Goal: Task Accomplishment & Management: Use online tool/utility

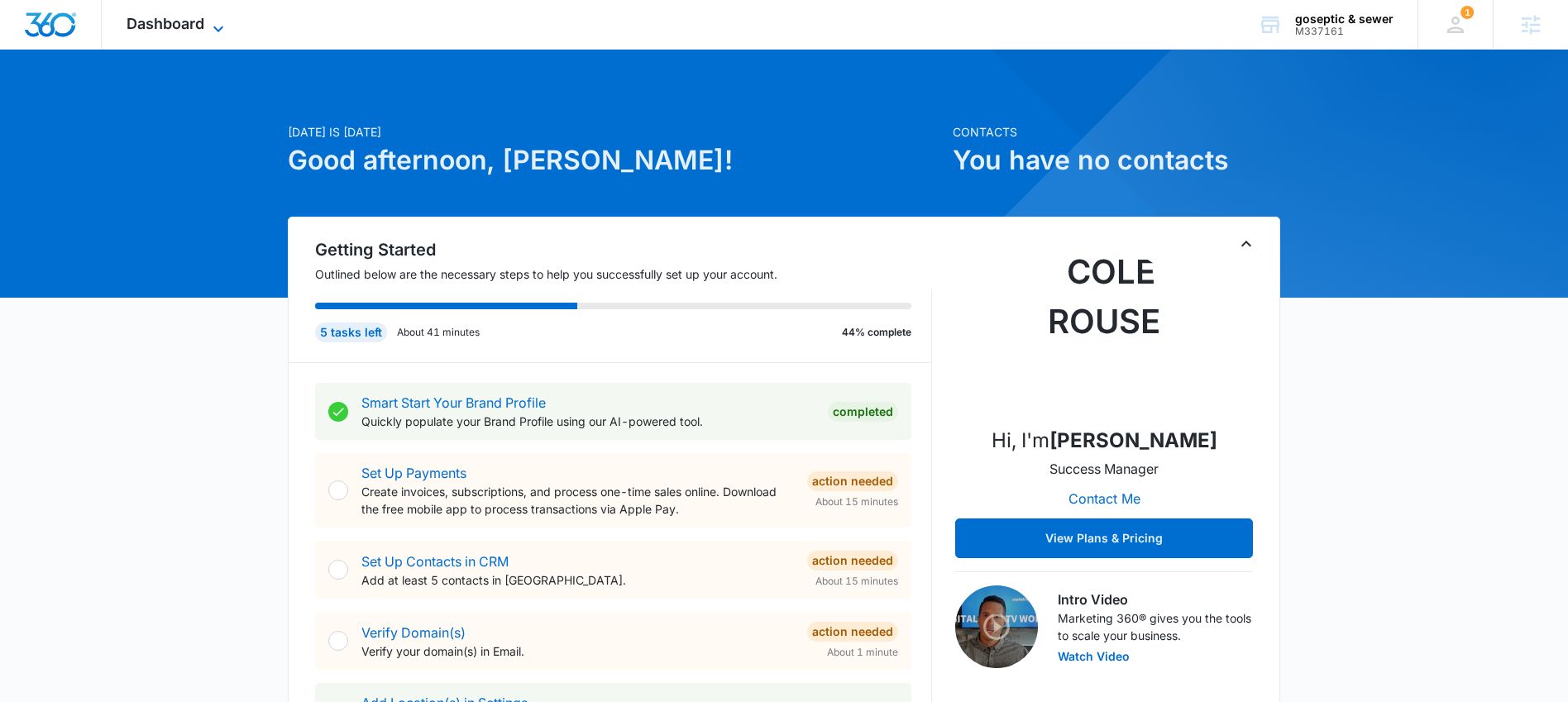
click at [172, 17] on span "Dashboard" at bounding box center [165, 23] width 77 height 17
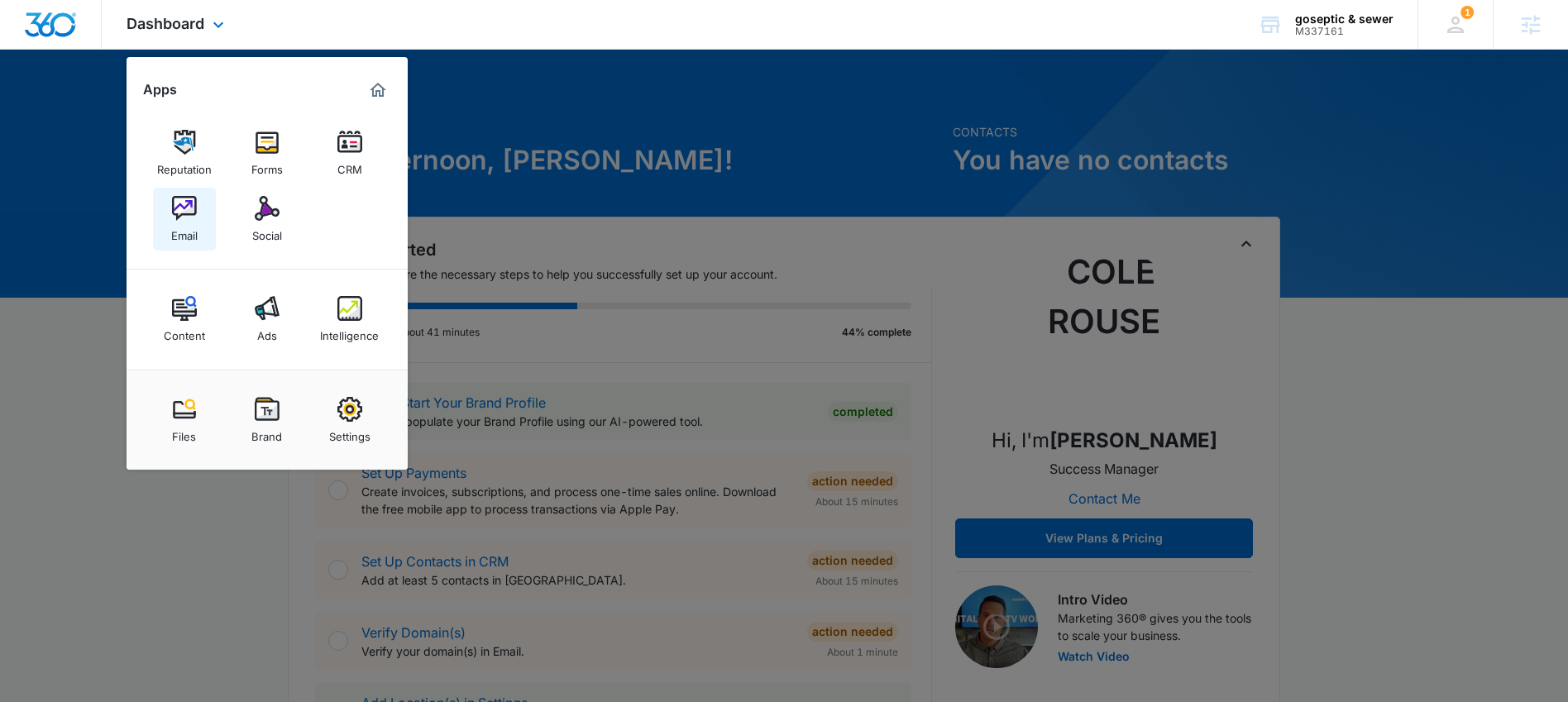
click at [175, 207] on img at bounding box center [184, 208] width 25 height 25
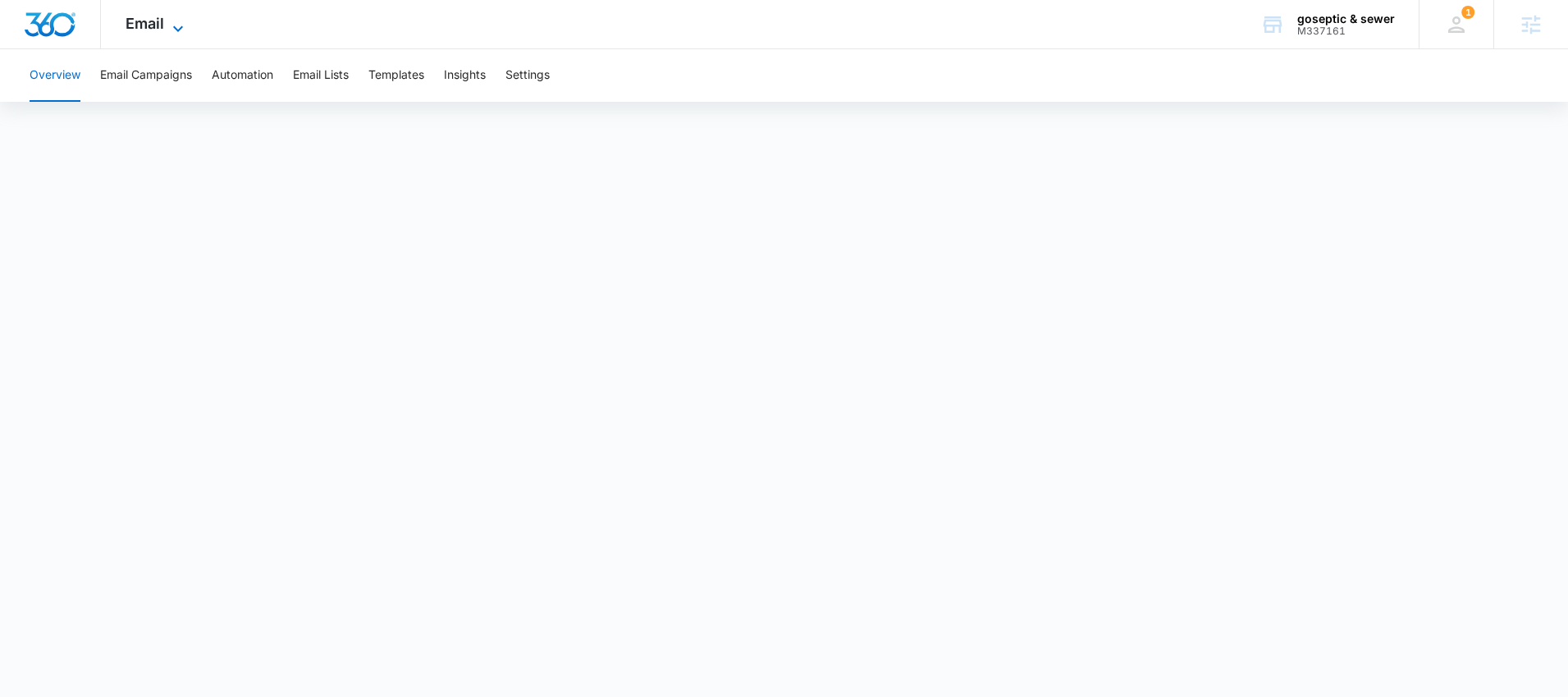
click at [159, 31] on span "Email" at bounding box center [144, 23] width 38 height 17
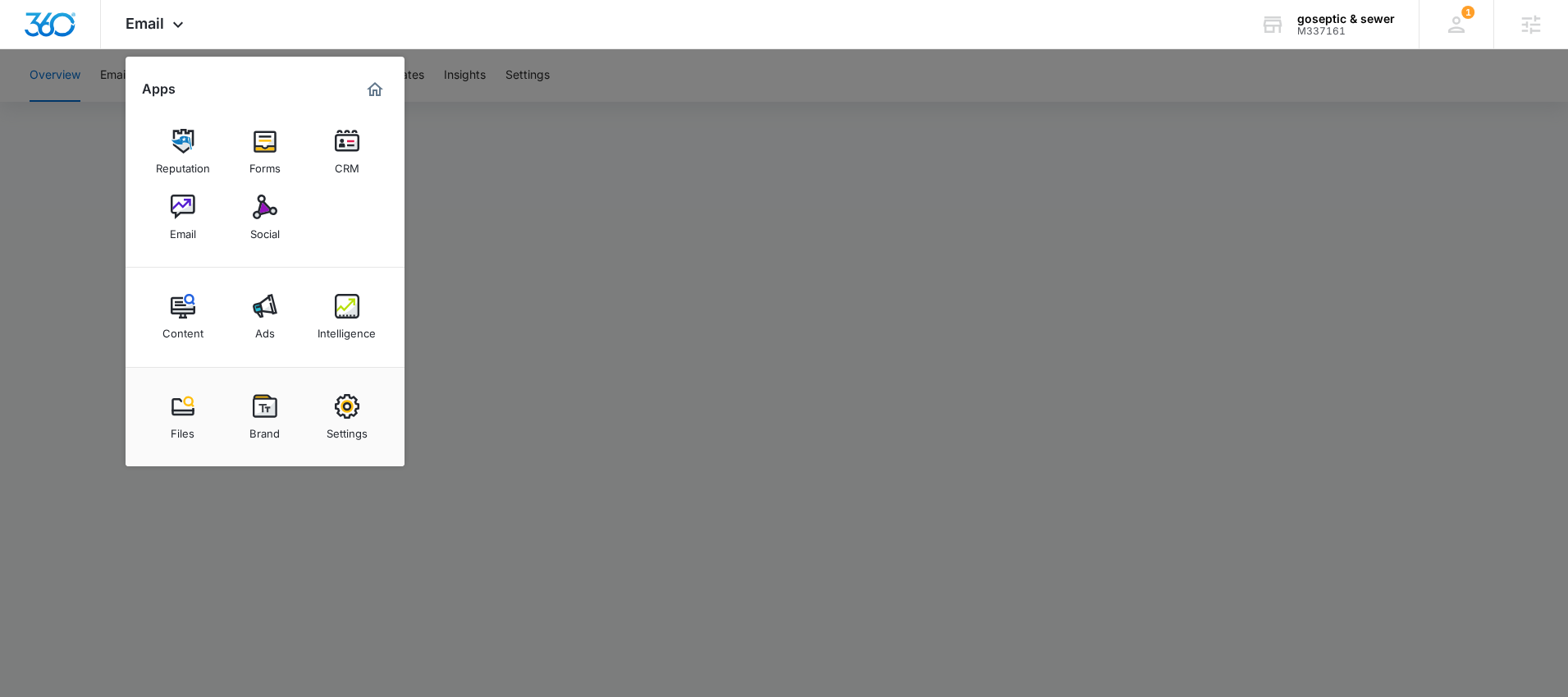
click at [609, 301] on div at bounding box center [784, 348] width 1568 height 697
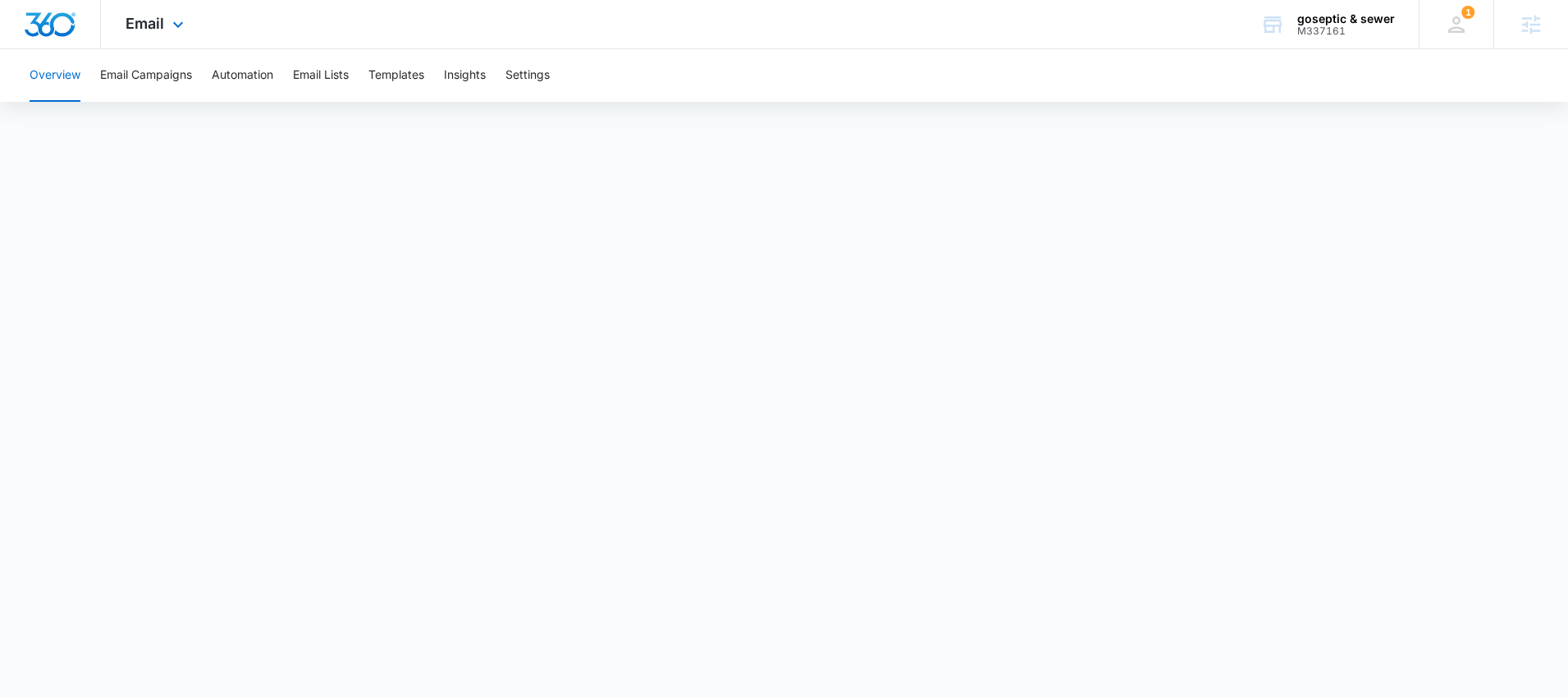
click at [152, 32] on div "Email Apps Reputation Forms CRM Email Social Content Ads Intelligence Files Bra…" at bounding box center [156, 24] width 112 height 49
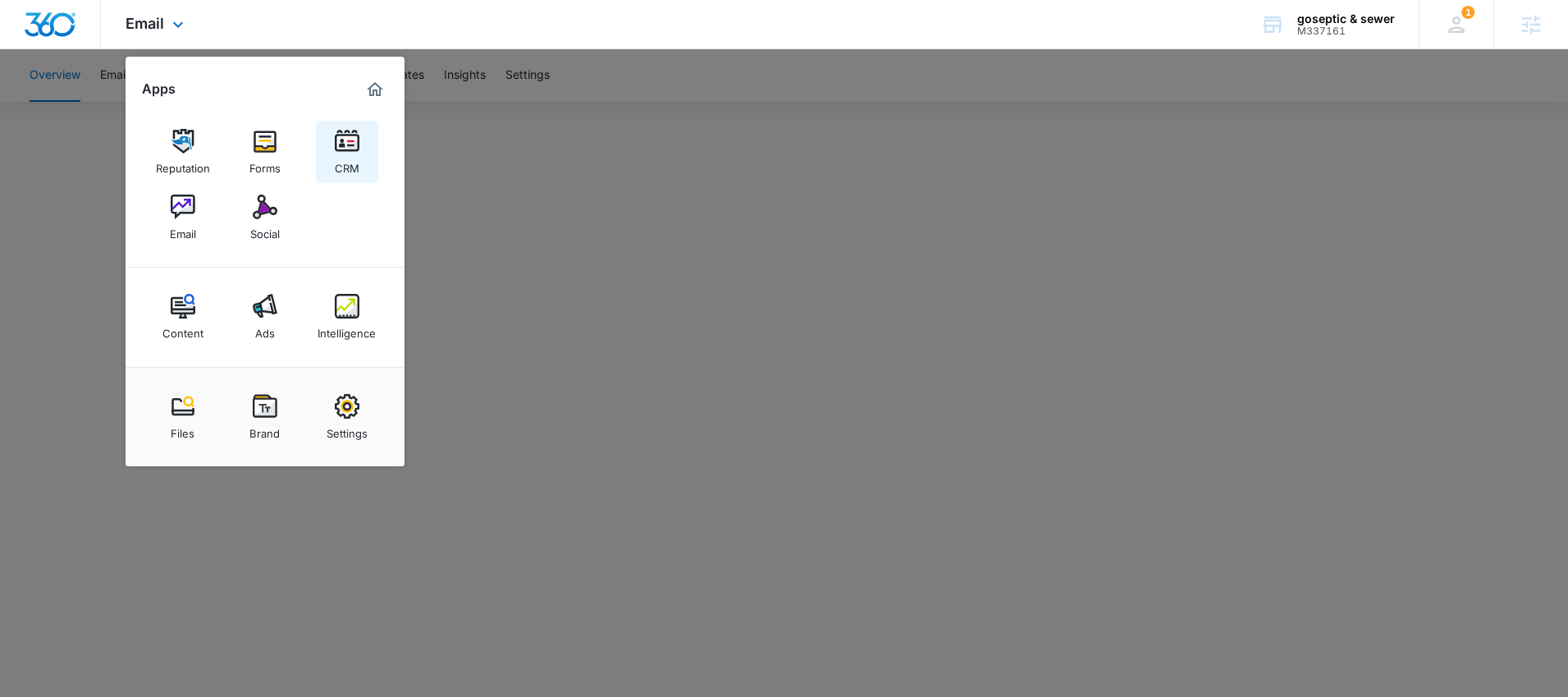
click at [336, 140] on img at bounding box center [347, 141] width 25 height 25
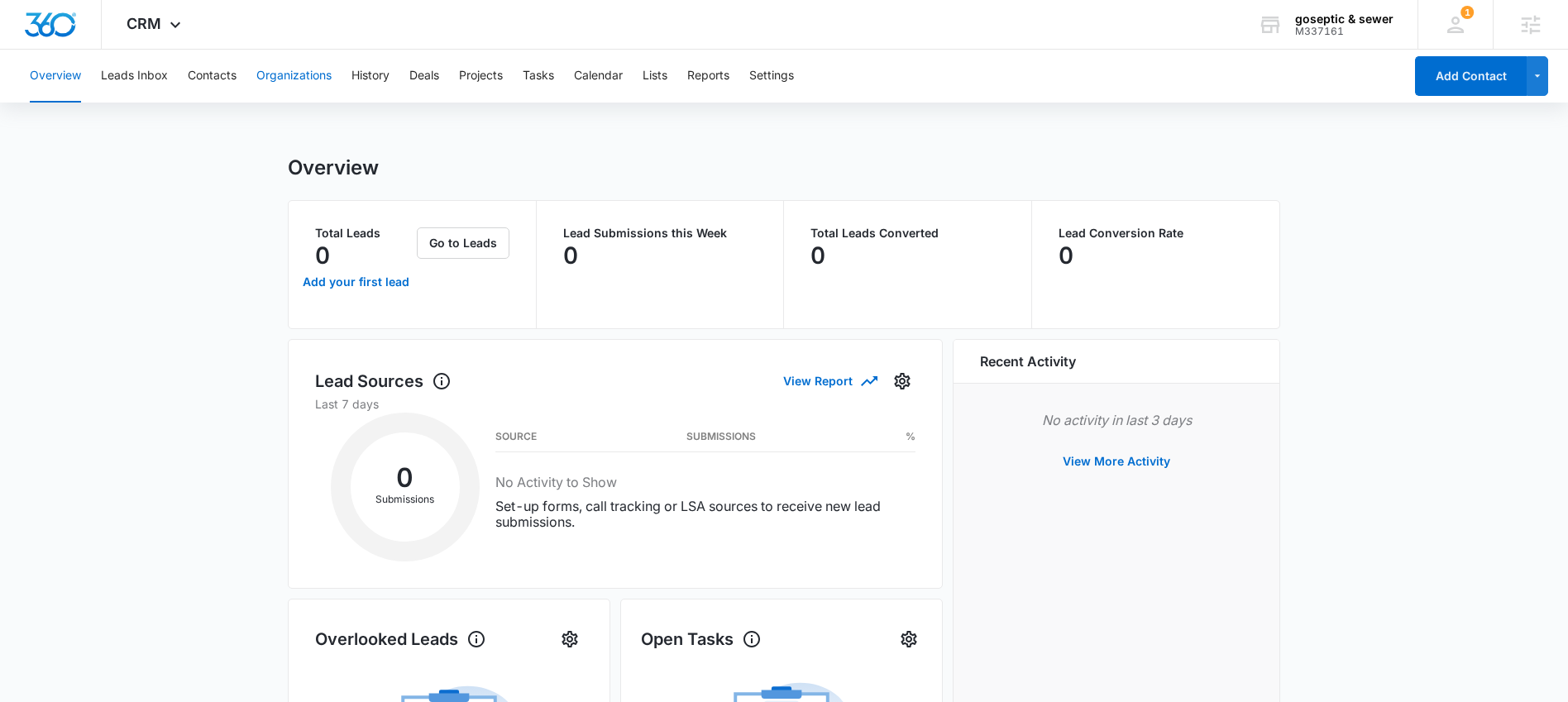
click at [304, 81] on button "Organizations" at bounding box center [293, 77] width 75 height 53
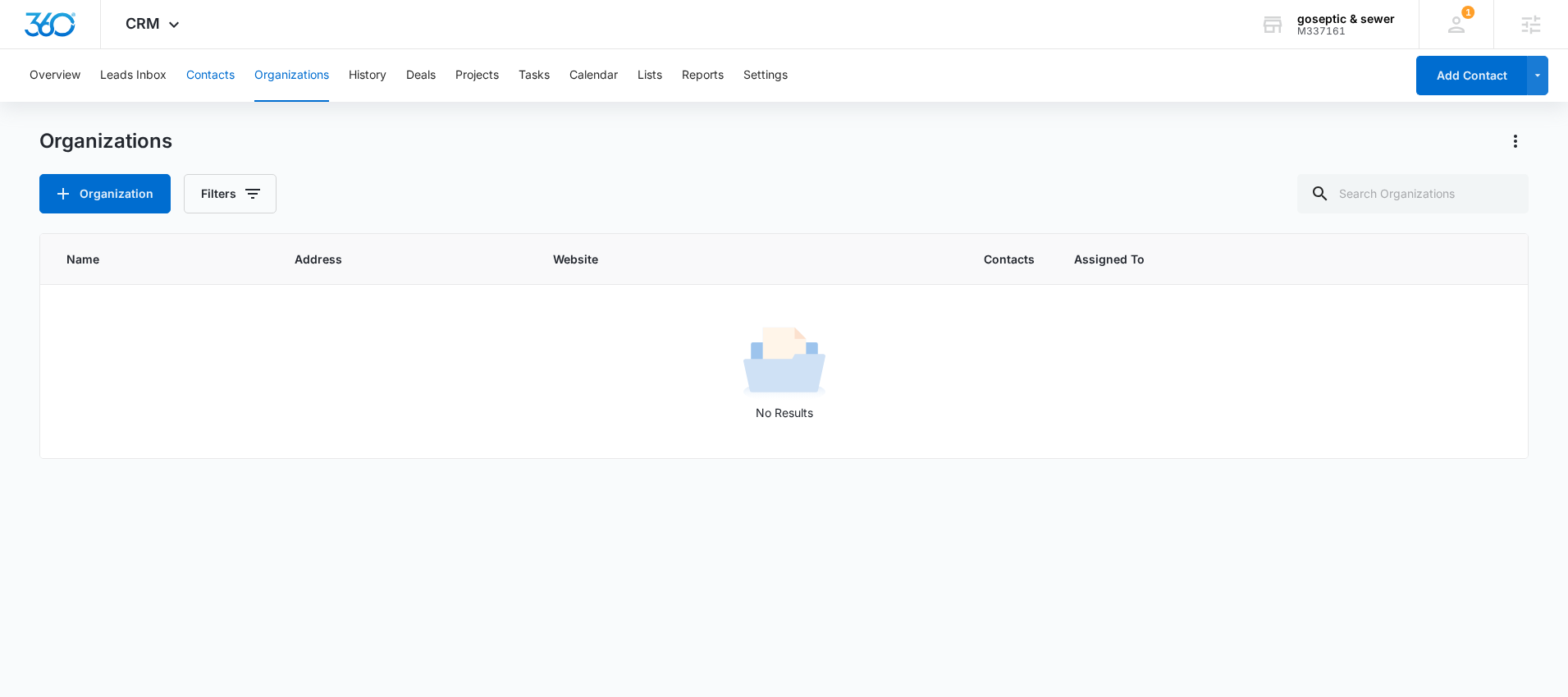
click at [210, 91] on button "Contacts" at bounding box center [210, 76] width 49 height 53
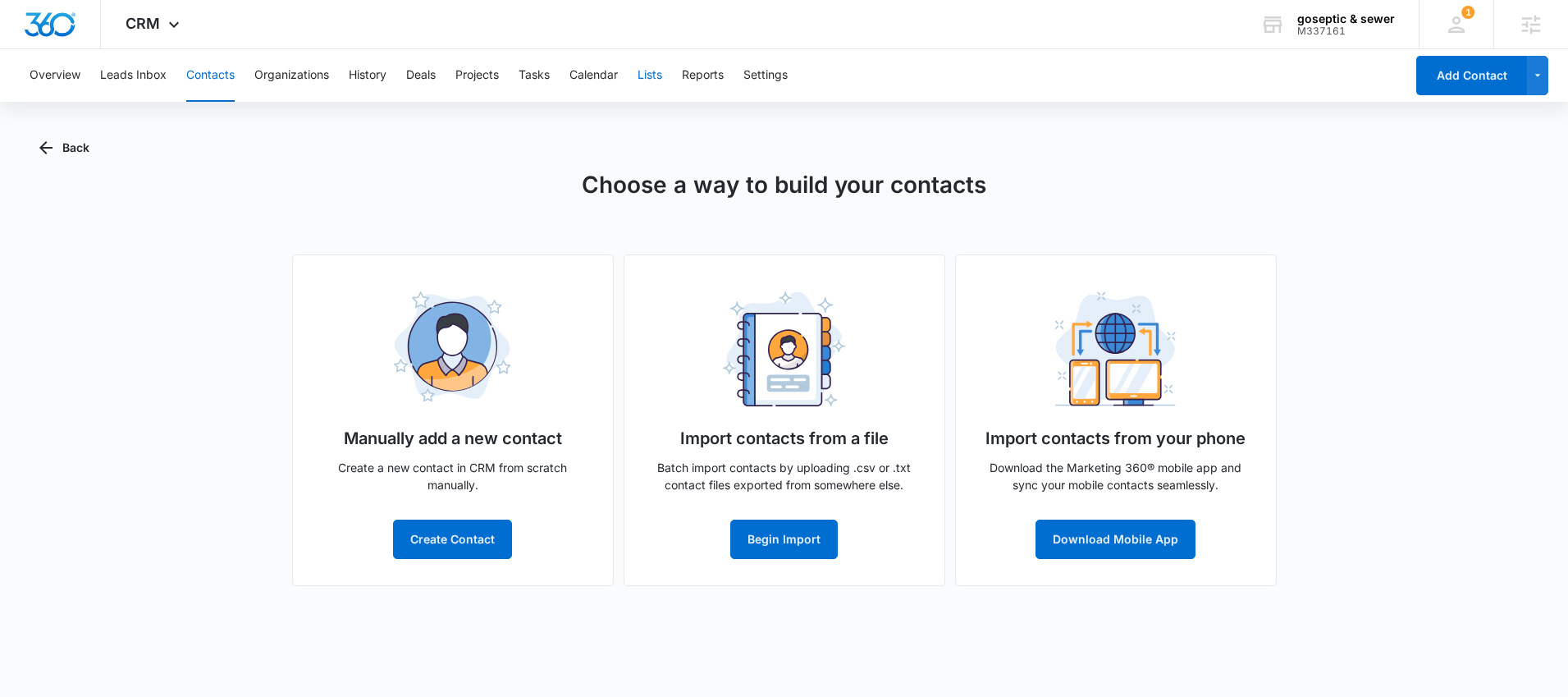
click at [659, 78] on button "Lists" at bounding box center [650, 76] width 25 height 53
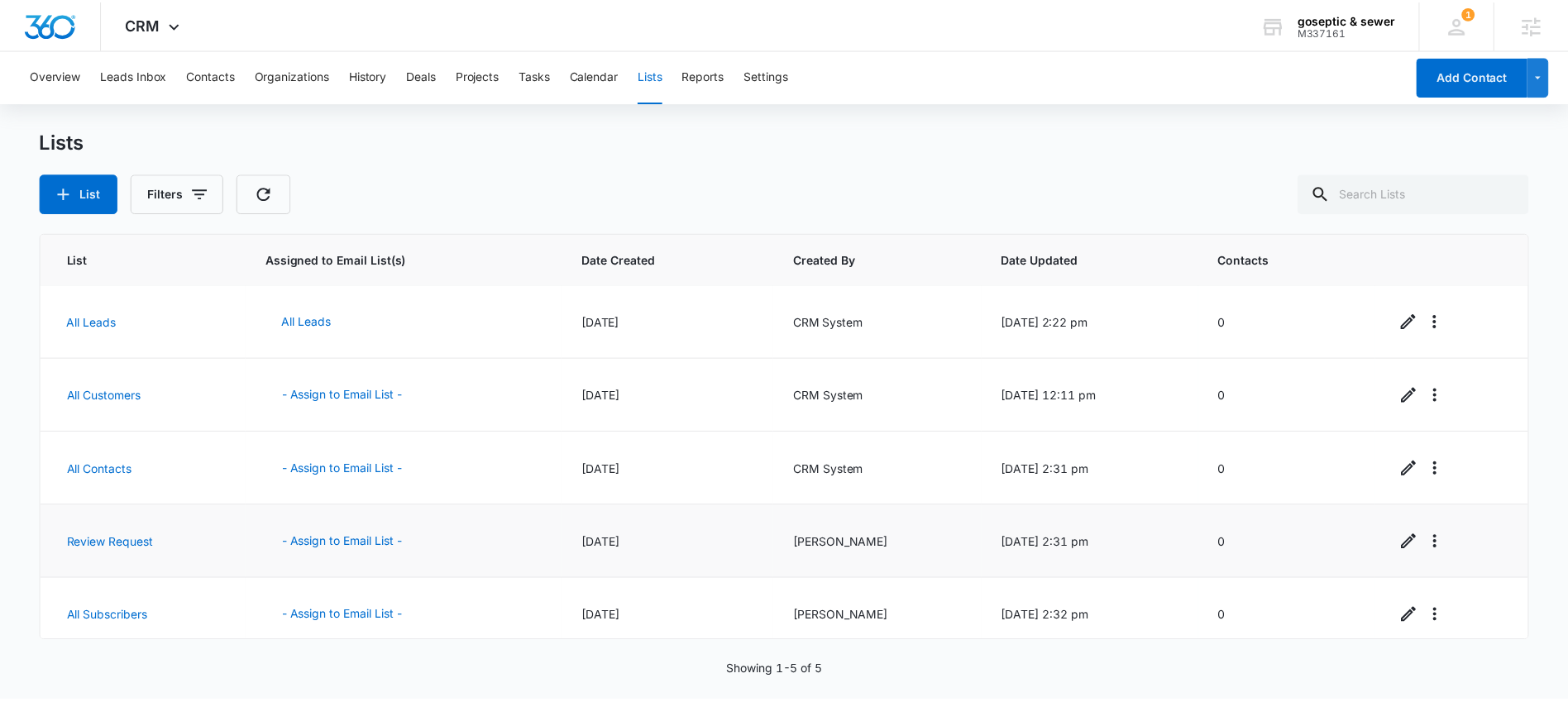
scroll to position [3, 0]
click at [353, 534] on button "- Assign to Email List -" at bounding box center [343, 539] width 154 height 40
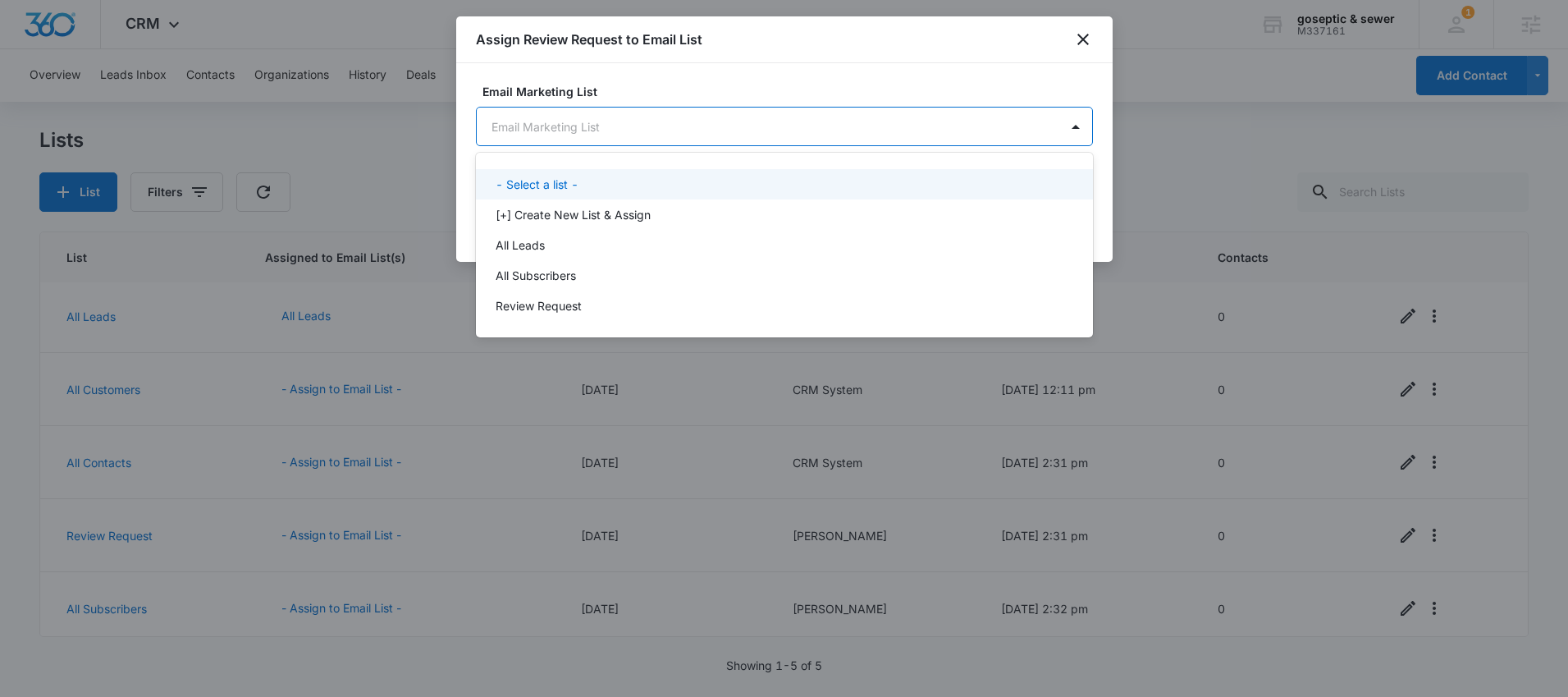
click at [834, 138] on body "CRM Apps Reputation Forms CRM Email Social Content Ads Intelligence Files Brand…" at bounding box center [784, 348] width 1568 height 697
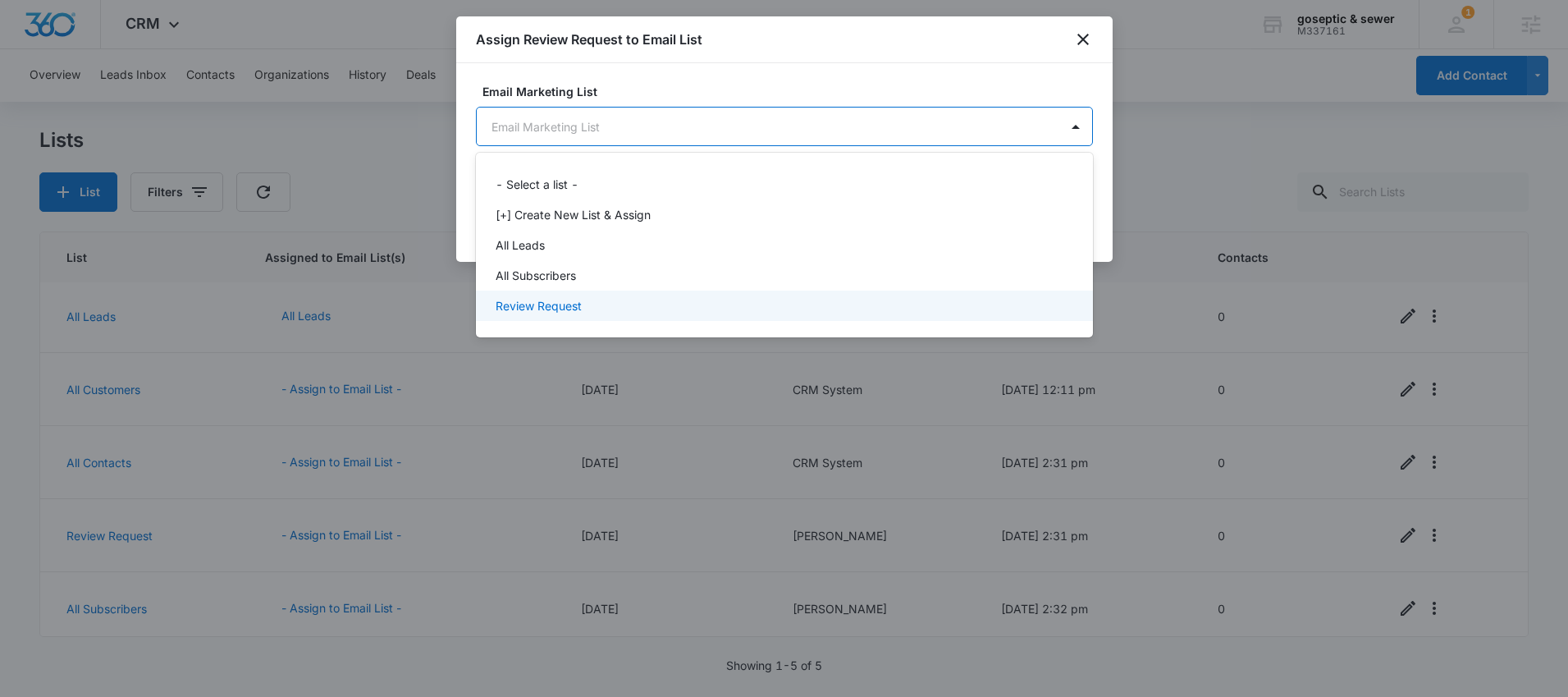
click at [714, 295] on div "Review Request" at bounding box center [784, 306] width 617 height 31
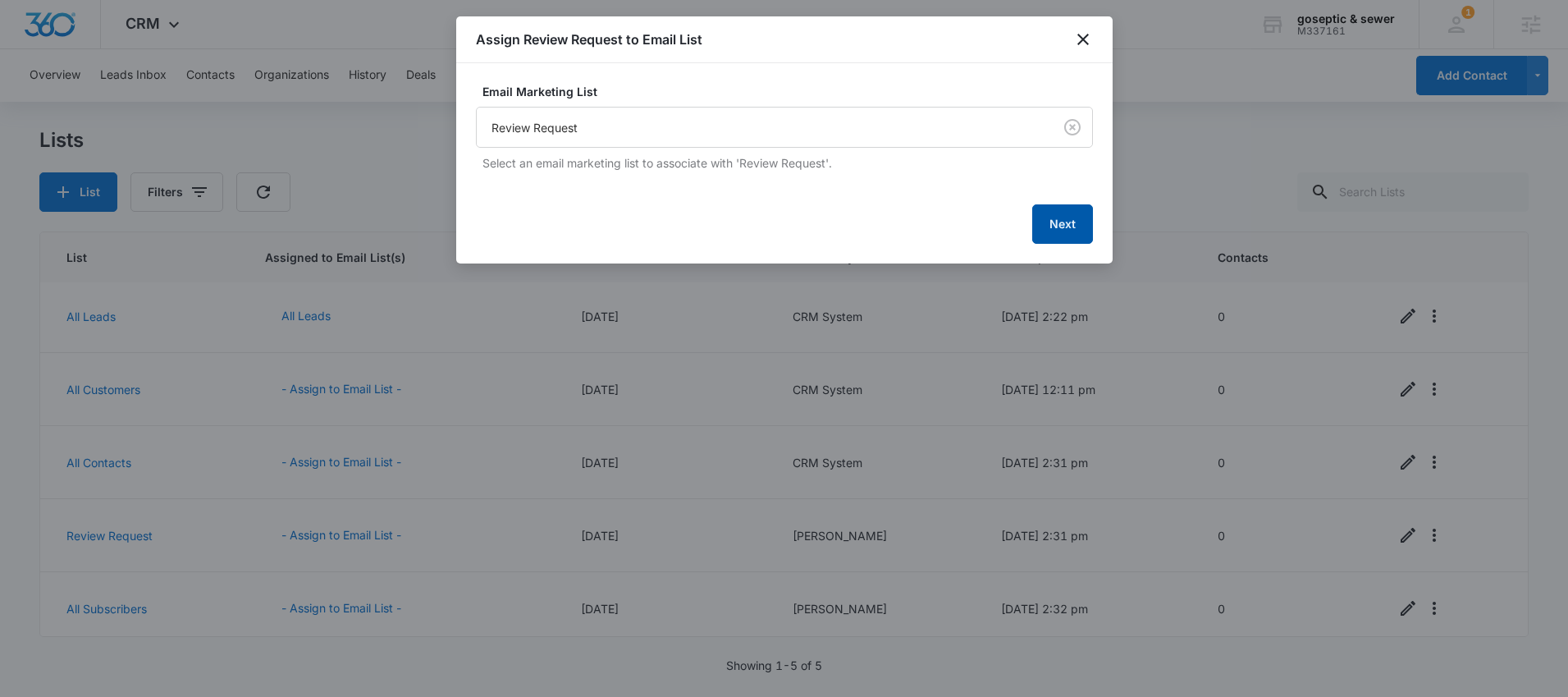
click at [1088, 226] on button "Next" at bounding box center [1062, 224] width 61 height 39
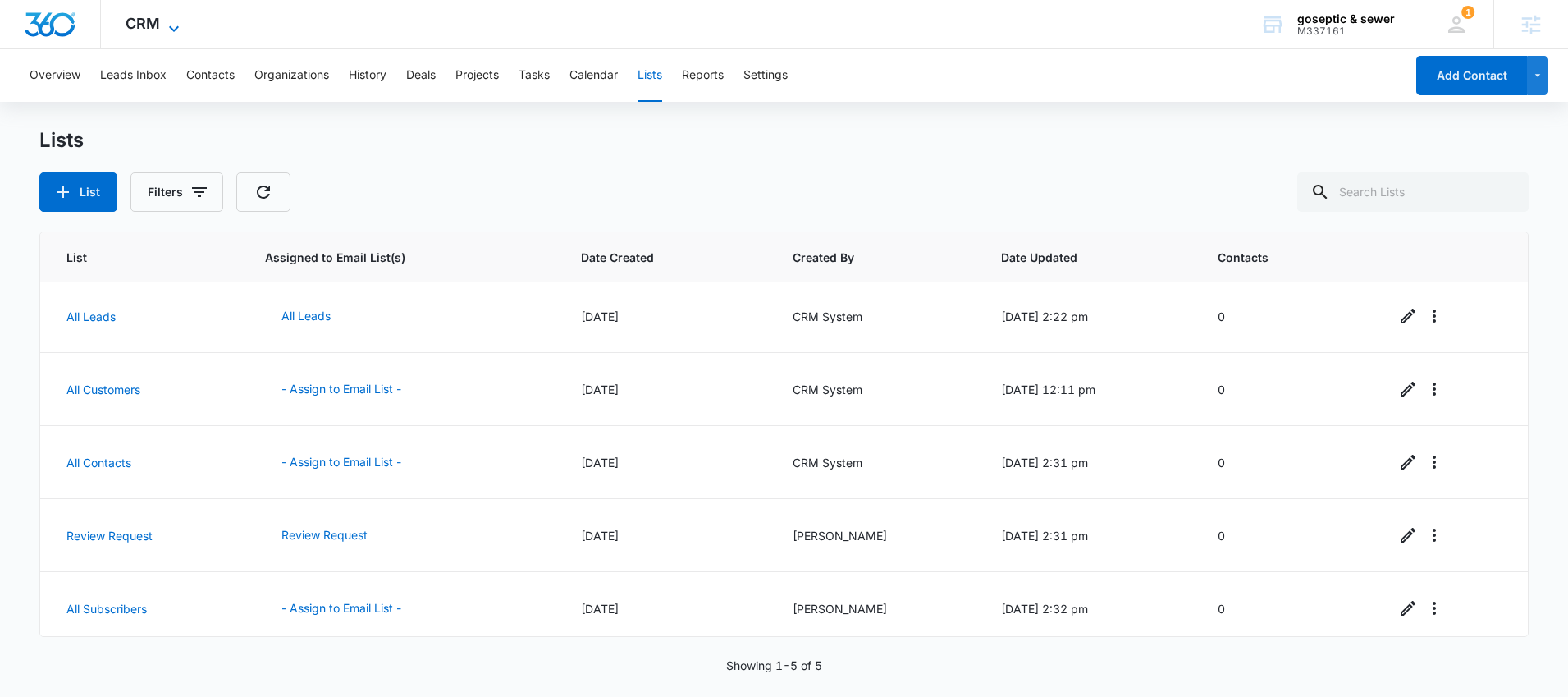
click at [165, 30] on icon at bounding box center [173, 28] width 20 height 20
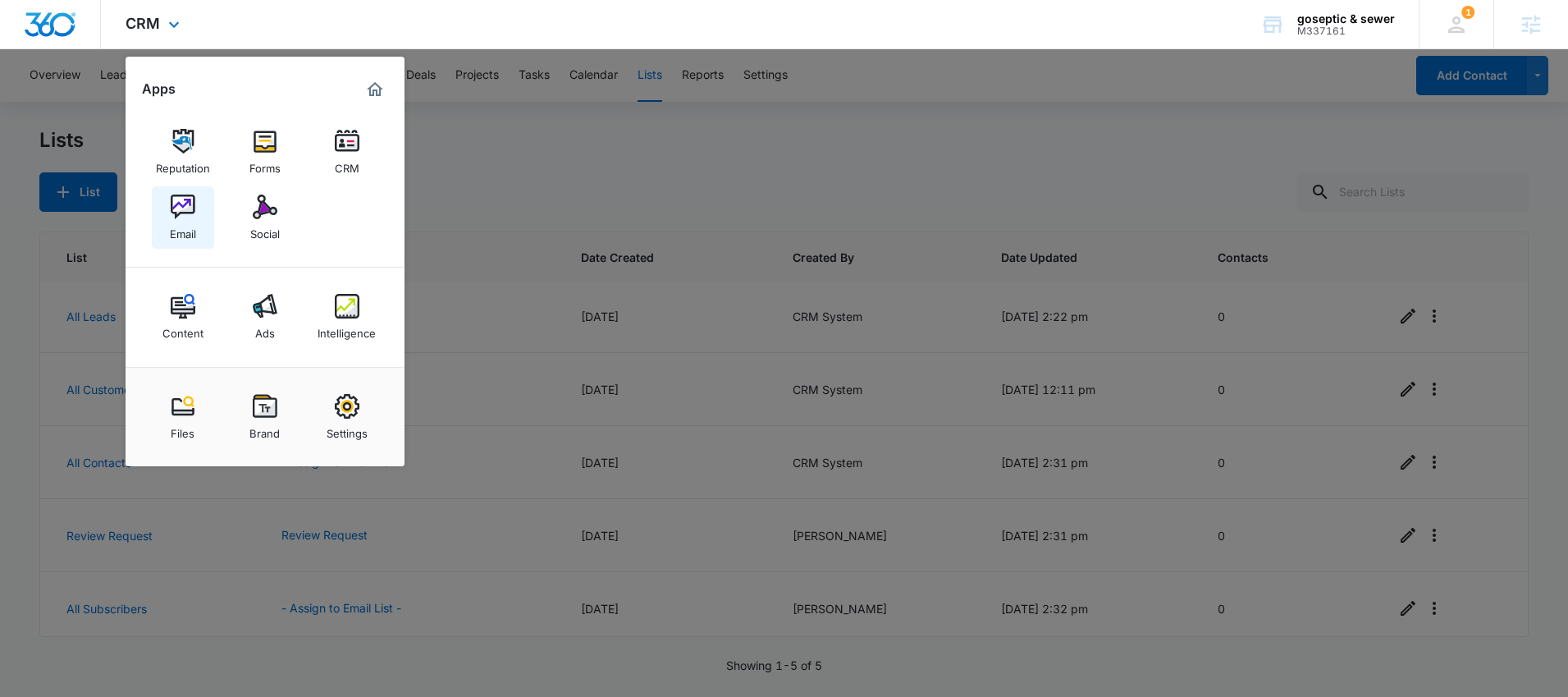
click at [184, 223] on div "Email" at bounding box center [183, 230] width 26 height 21
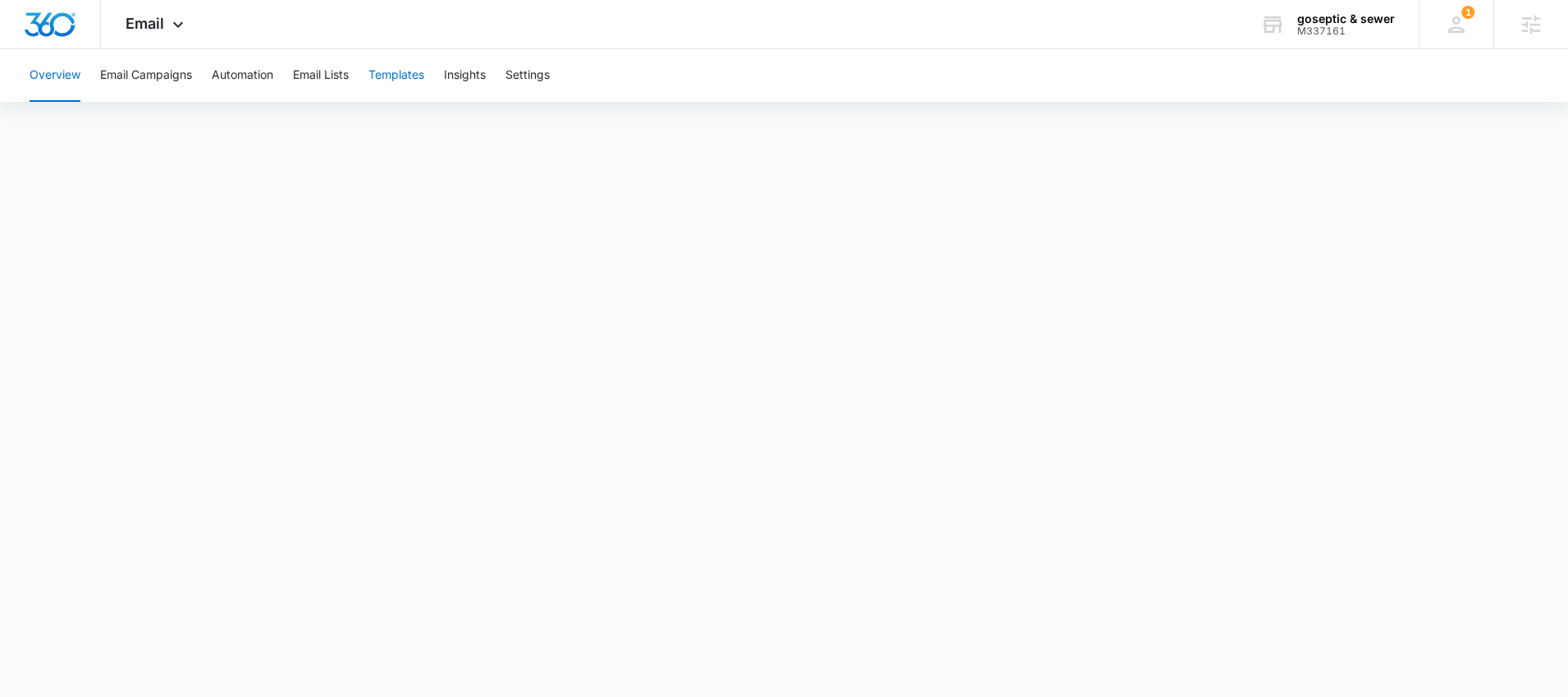
click at [402, 74] on button "Templates" at bounding box center [396, 76] width 55 height 53
click at [531, 74] on button "Settings" at bounding box center [528, 76] width 44 height 53
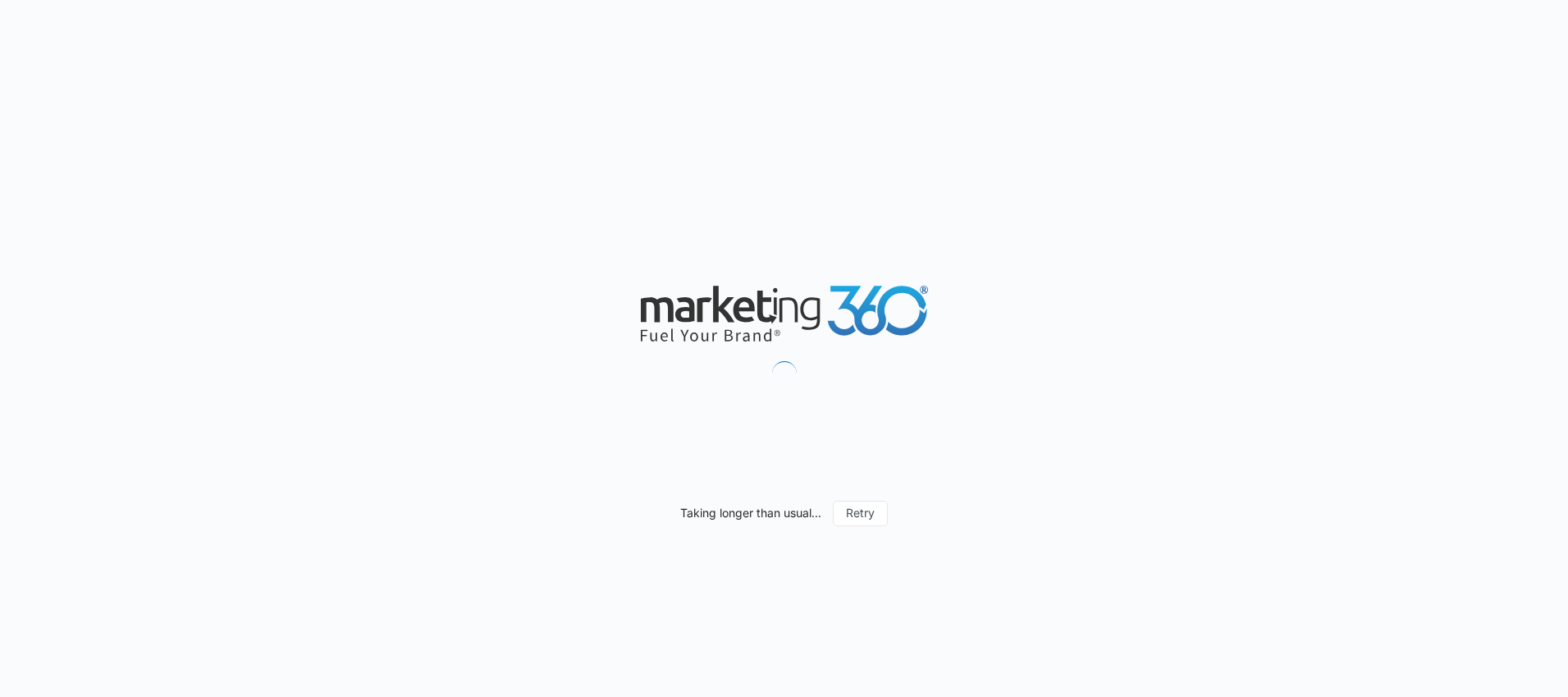
click at [1359, 255] on div "Taking longer than usual... Retry" at bounding box center [784, 348] width 1568 height 697
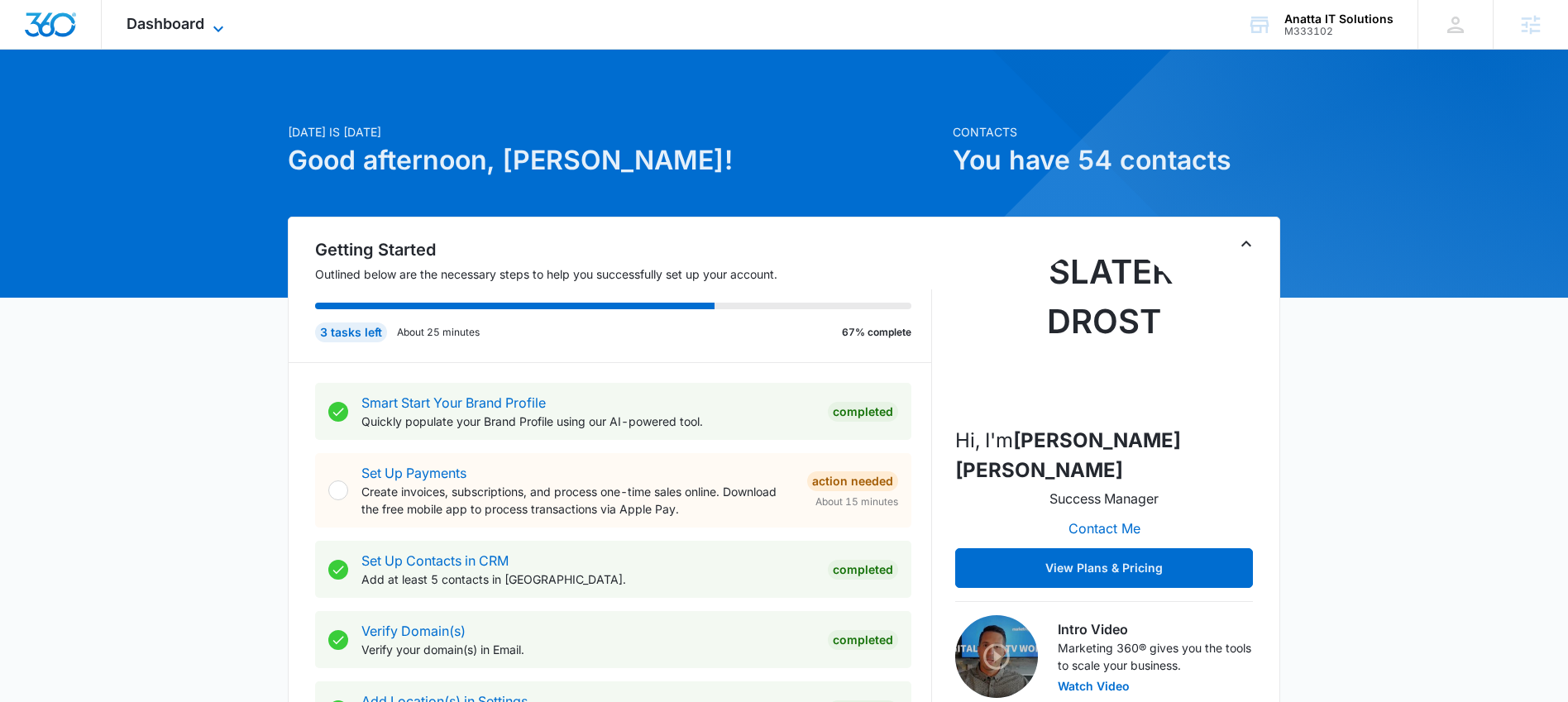
click at [215, 22] on icon at bounding box center [218, 28] width 20 height 20
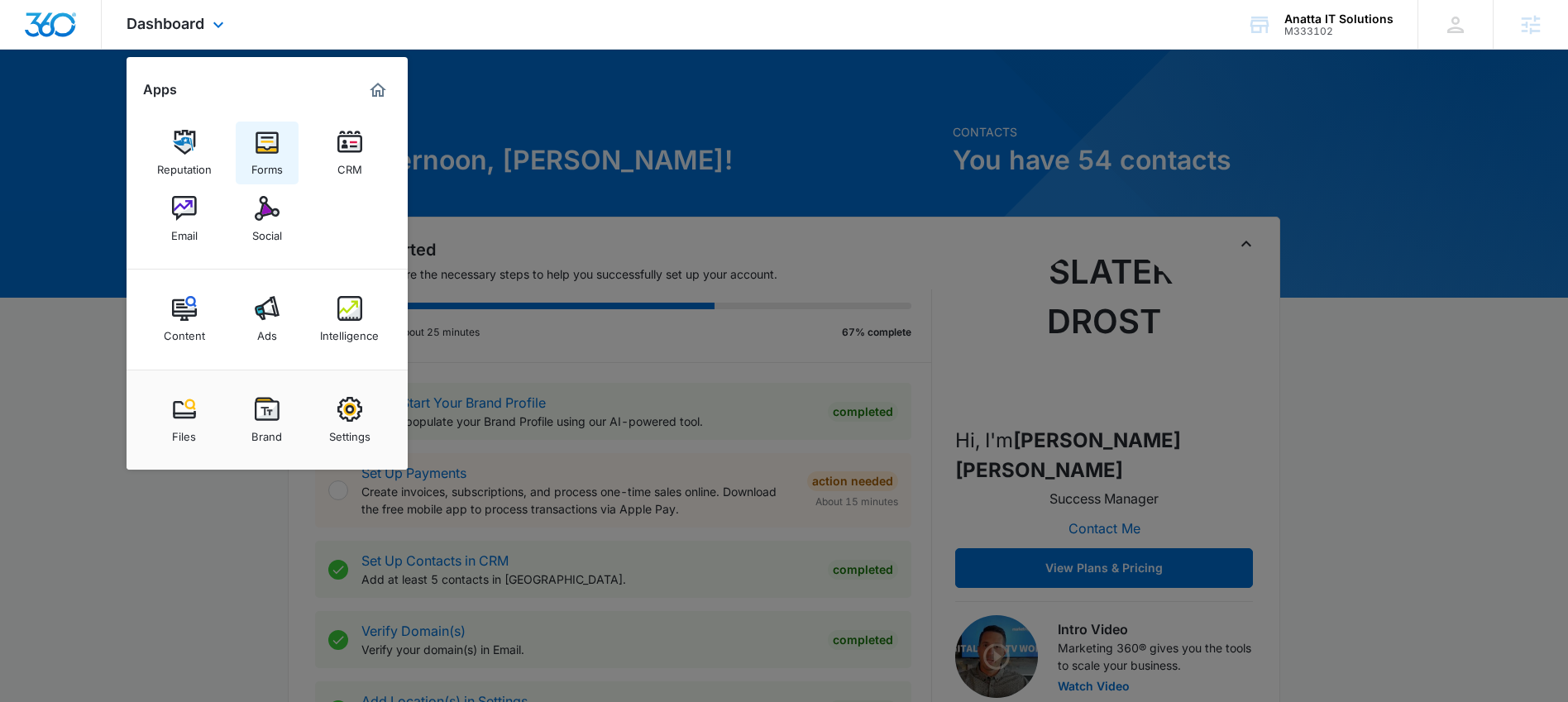
click at [276, 142] on img at bounding box center [267, 142] width 25 height 25
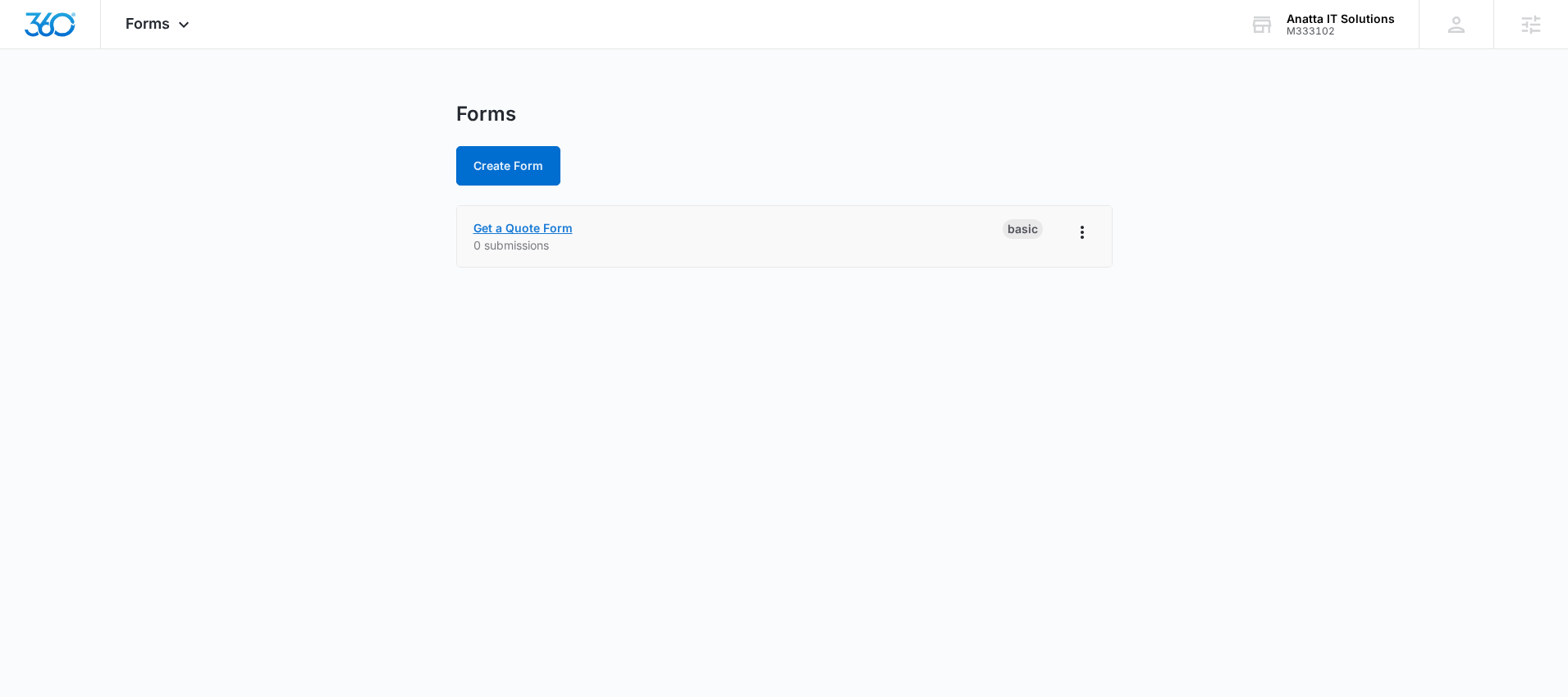
click at [520, 232] on link "Get a Quote Form" at bounding box center [523, 228] width 99 height 14
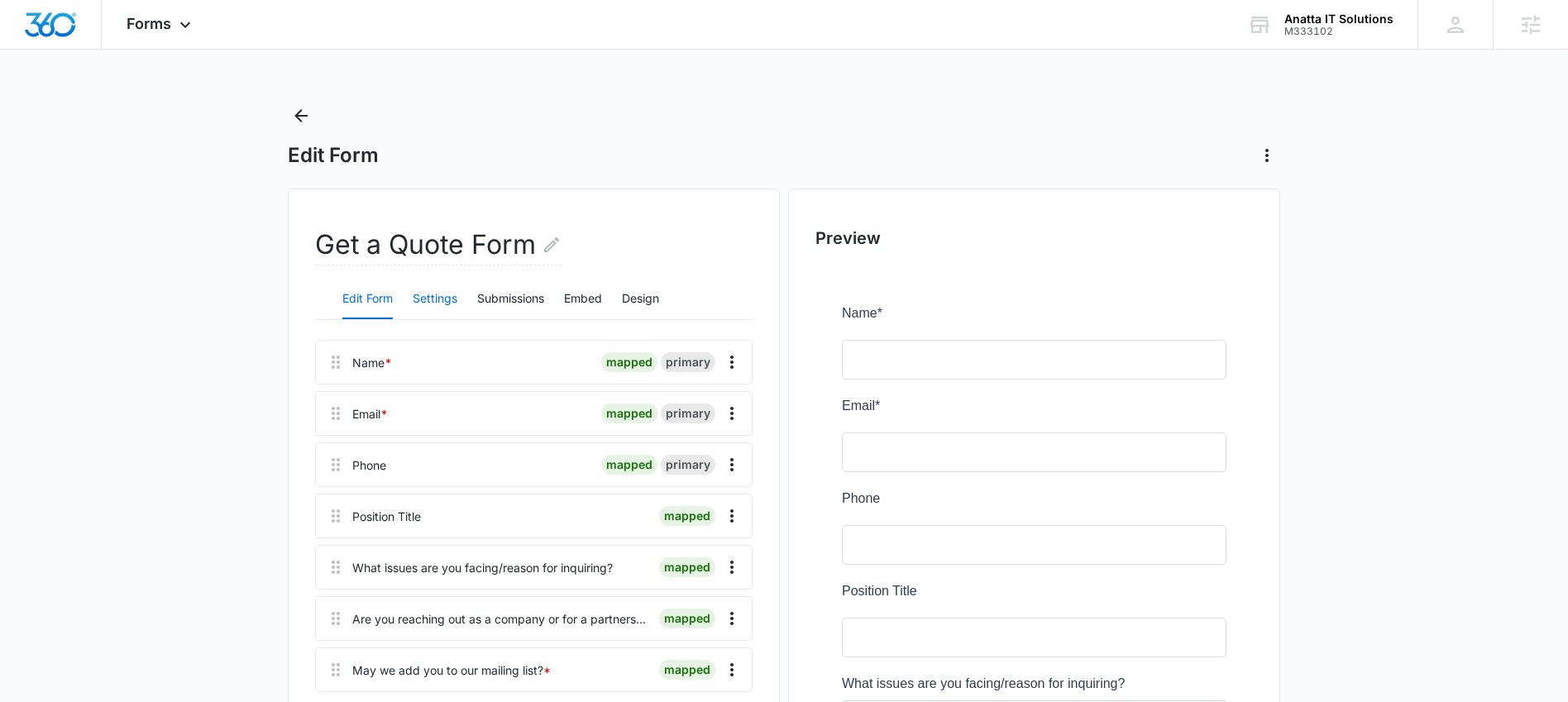
click at [451, 299] on button "Settings" at bounding box center [435, 299] width 45 height 40
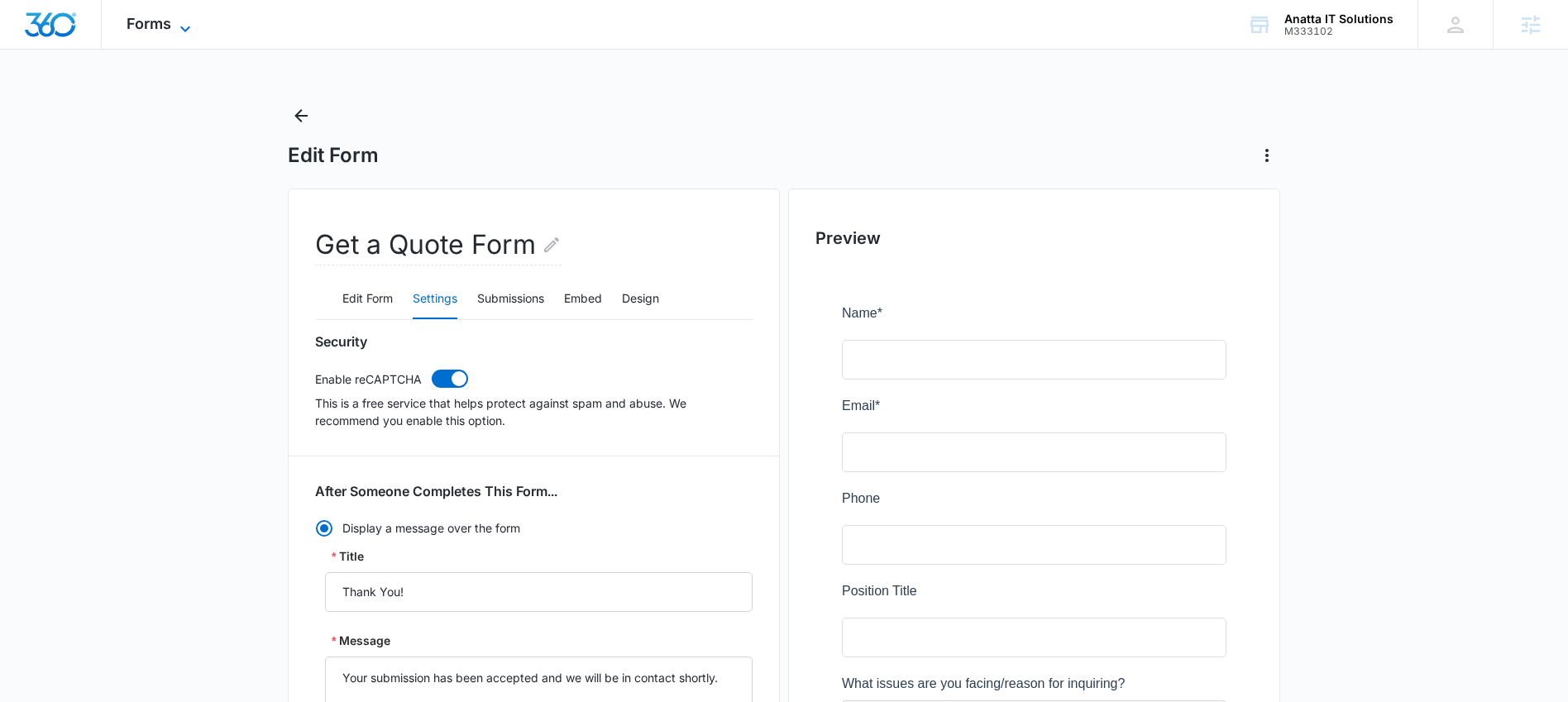
click at [179, 27] on icon at bounding box center [185, 28] width 20 height 20
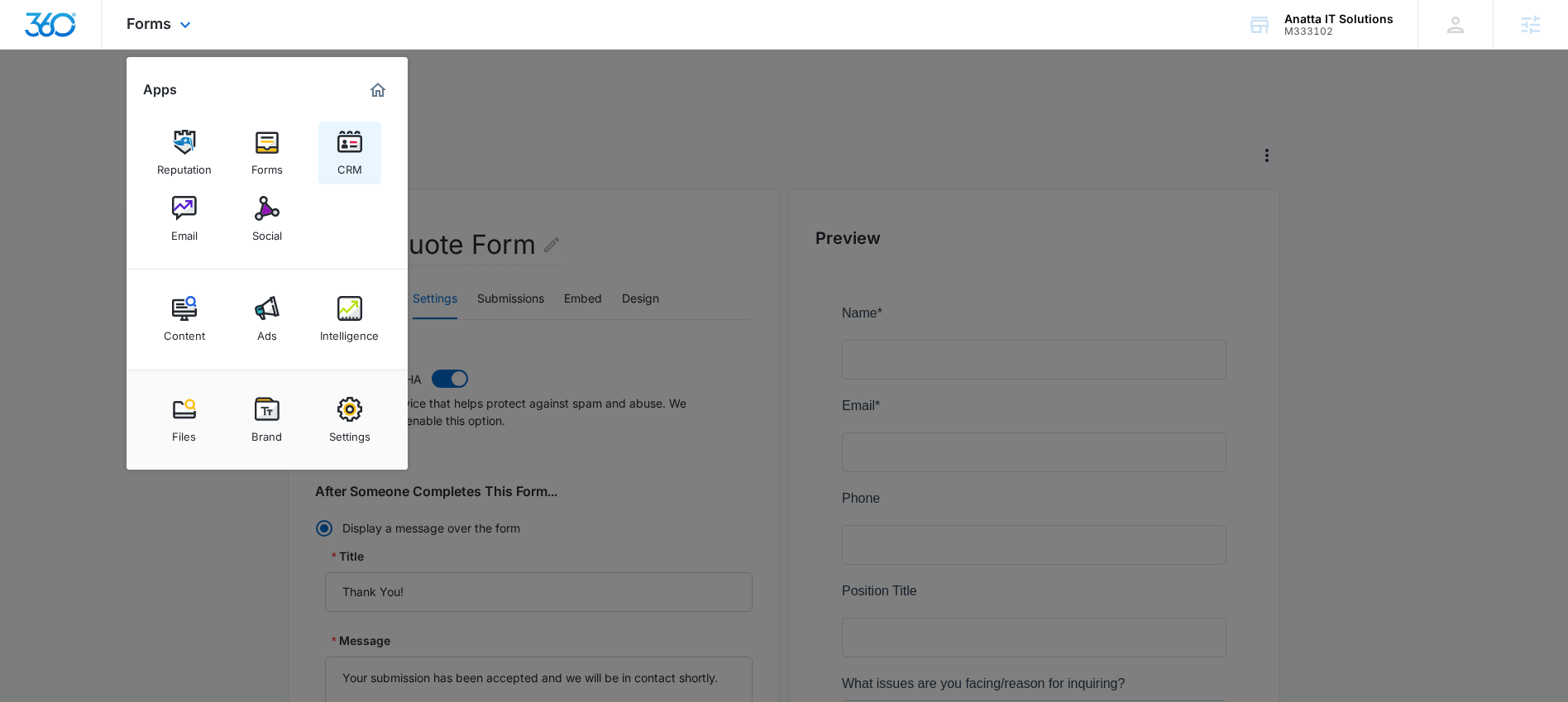
click at [354, 157] on div "CRM" at bounding box center [349, 165] width 25 height 22
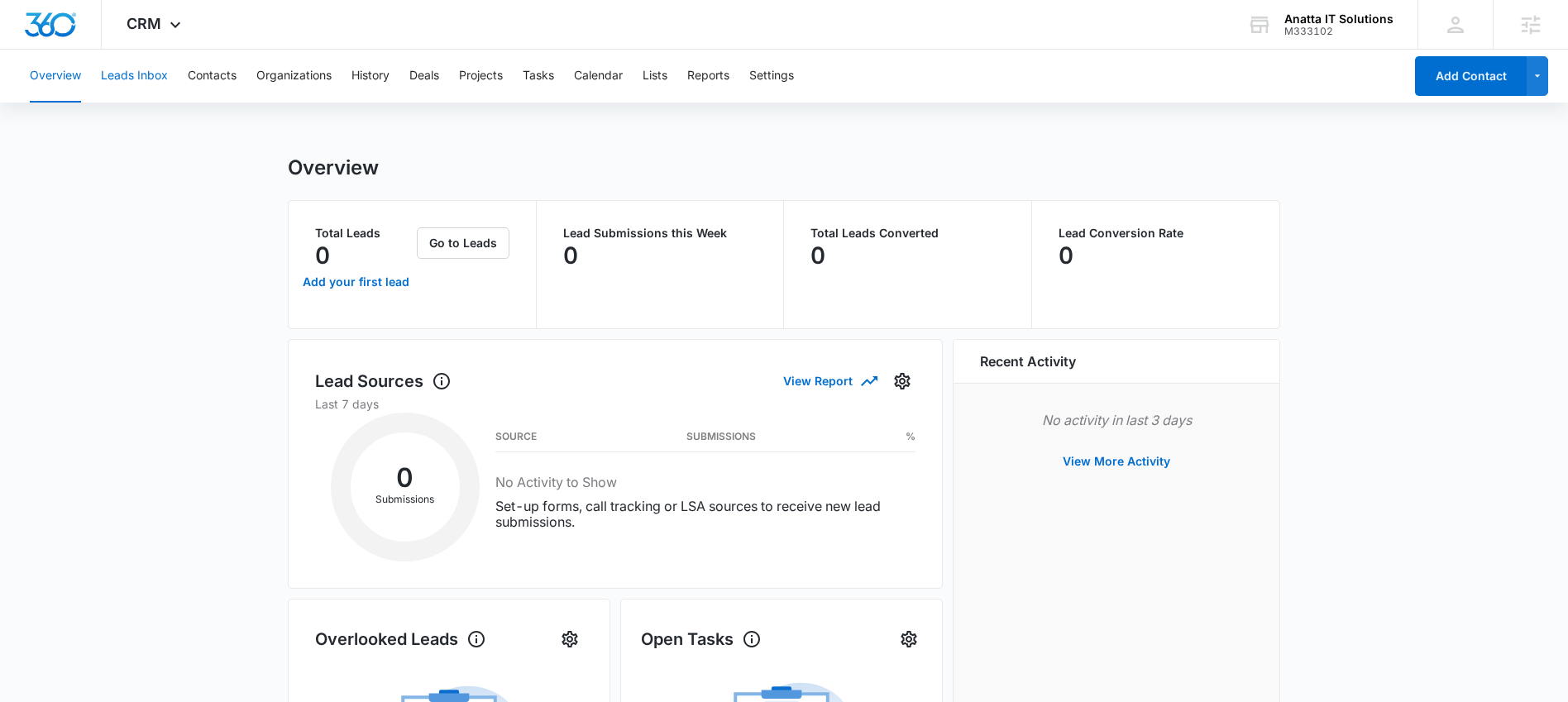
click at [132, 78] on button "Leads Inbox" at bounding box center [134, 77] width 67 height 53
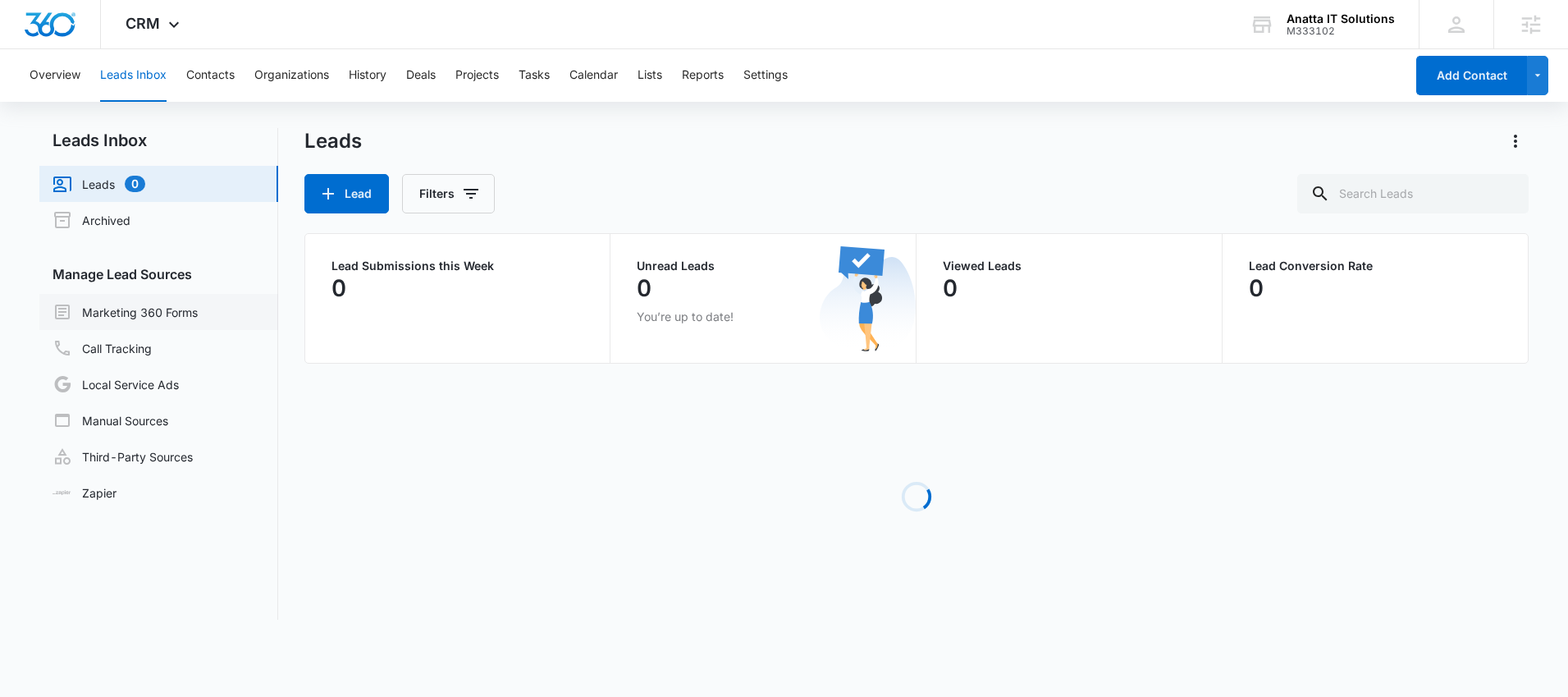
click at [177, 316] on link "Marketing 360 Forms" at bounding box center [125, 312] width 145 height 20
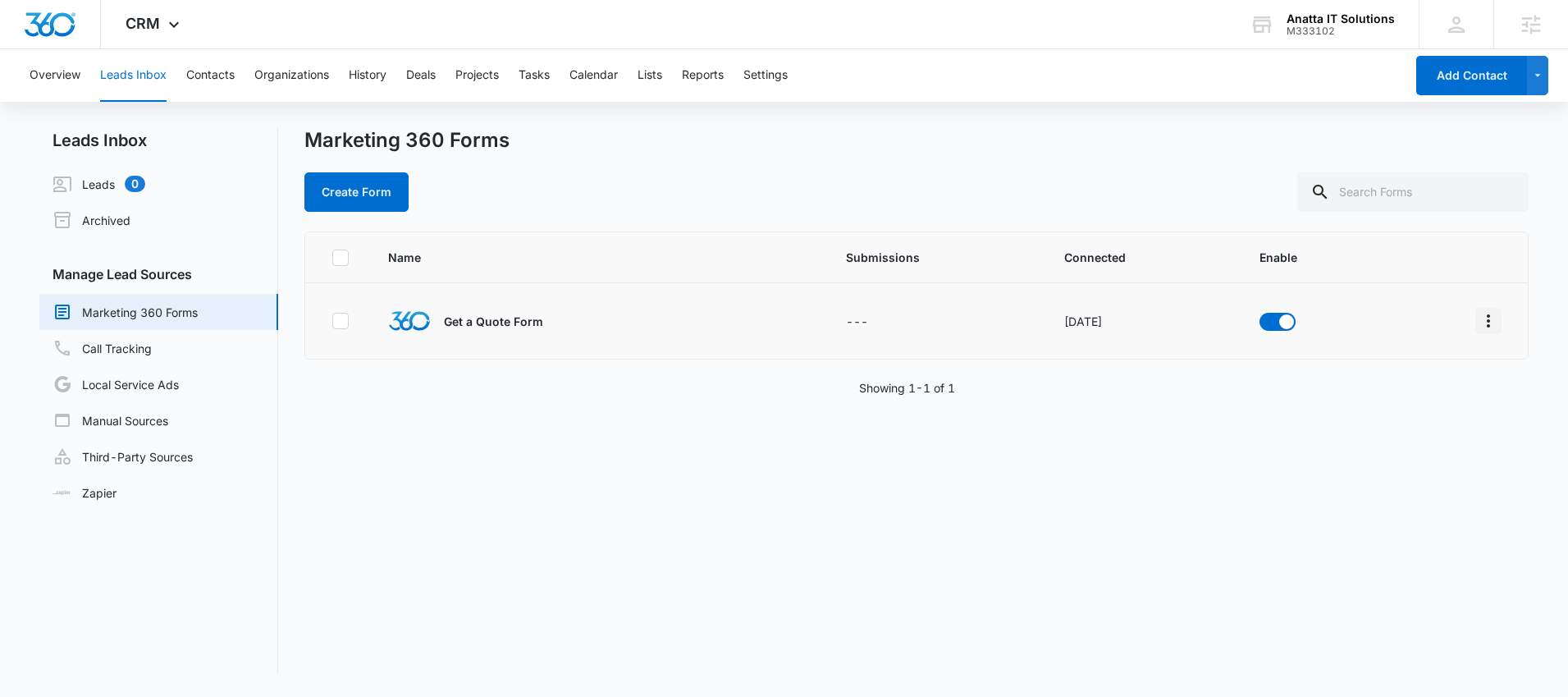
click at [1480, 331] on button "Overflow Menu" at bounding box center [1488, 320] width 26 height 26
click at [1411, 419] on div "Field Mapping" at bounding box center [1402, 416] width 93 height 11
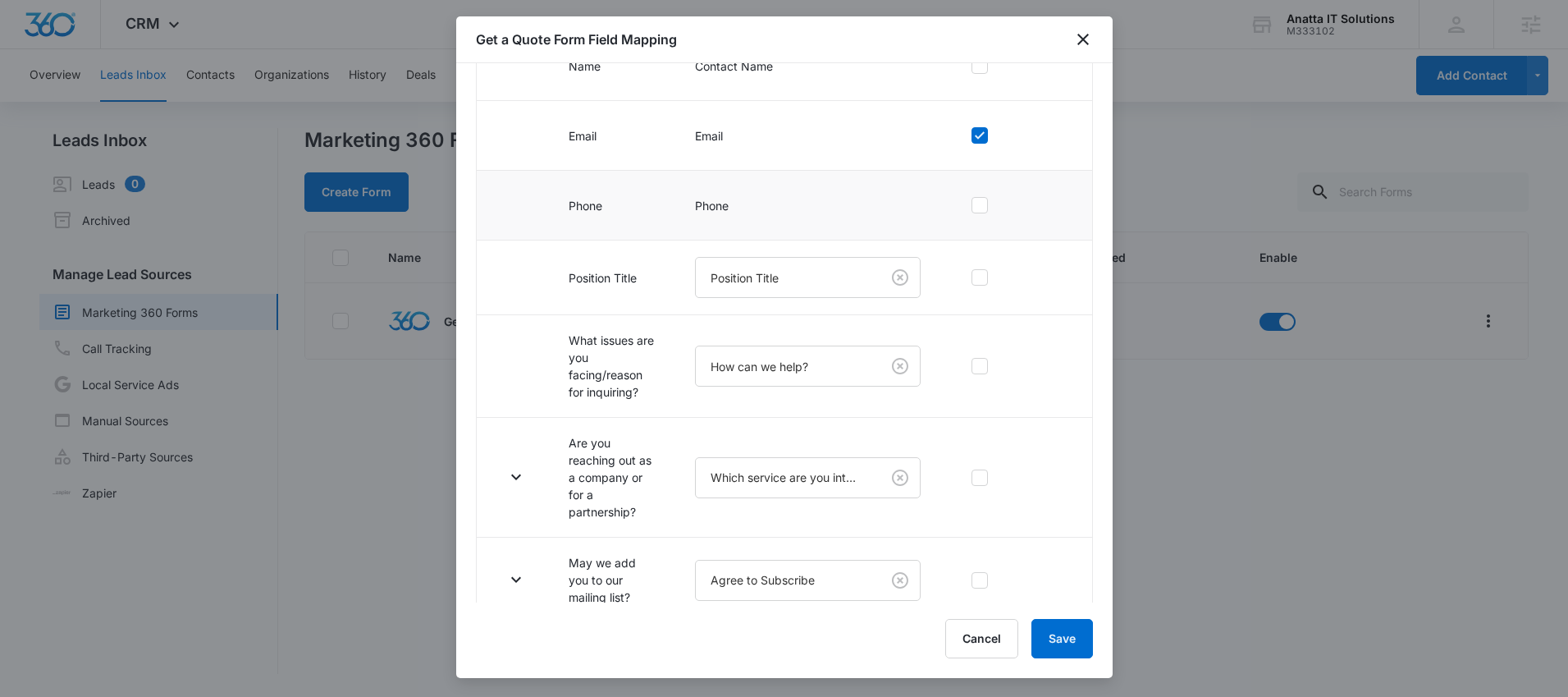
scroll to position [263, 0]
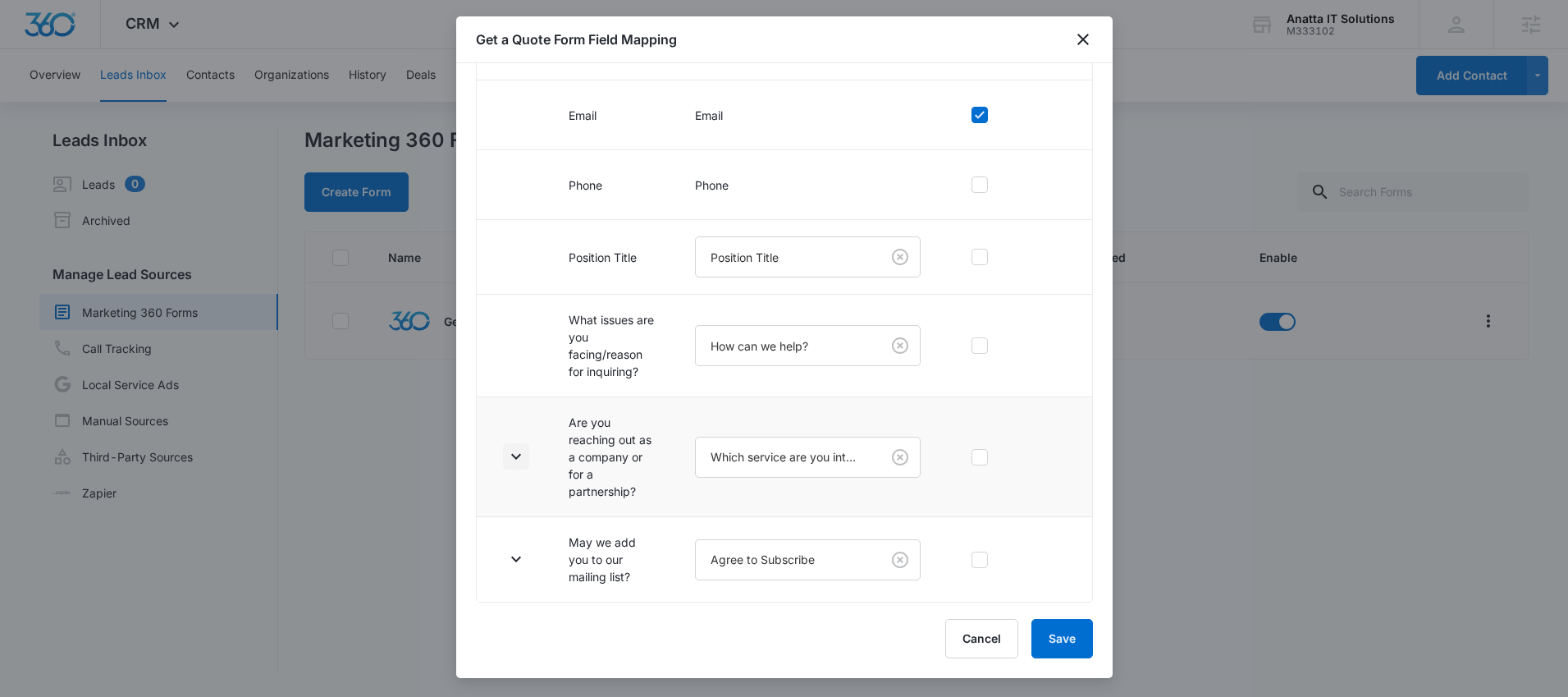
click at [516, 449] on icon "button" at bounding box center [516, 456] width 20 height 20
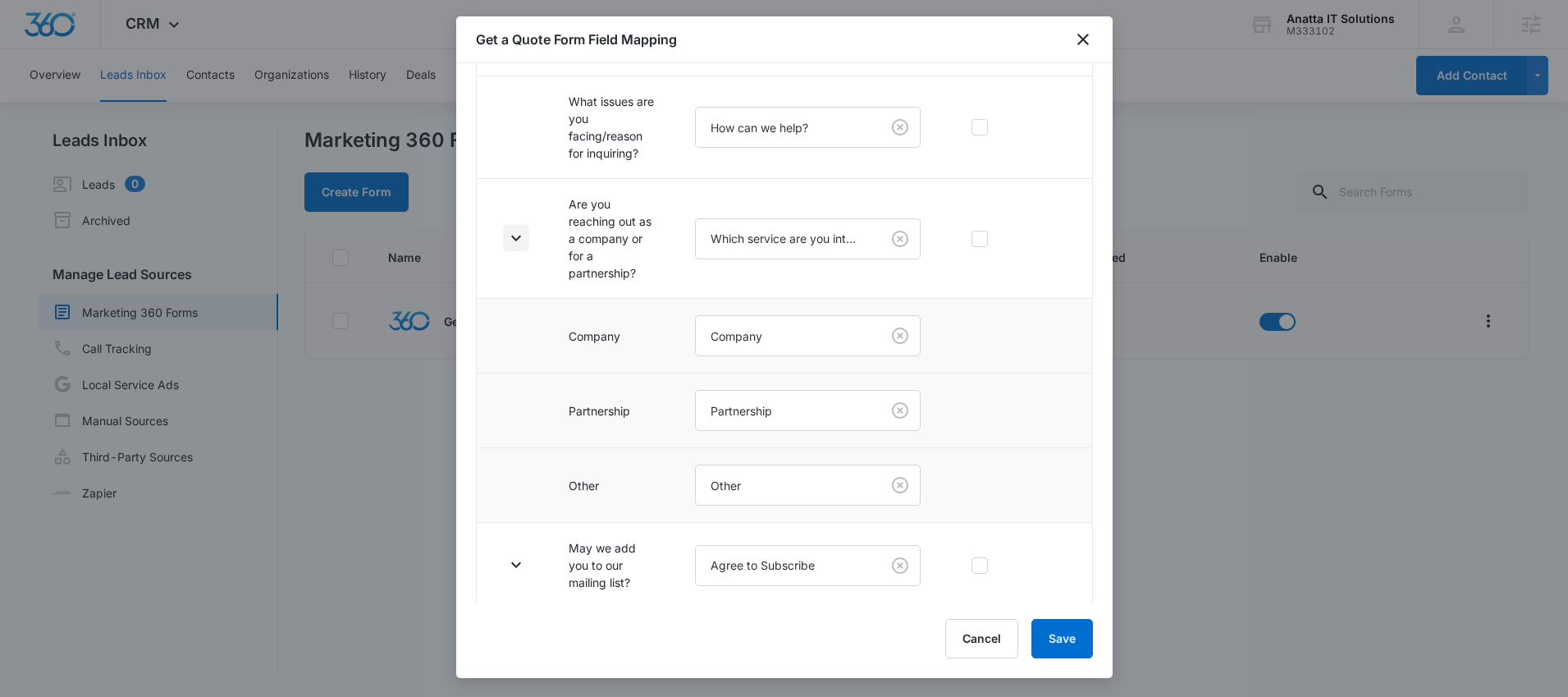
scroll to position [487, 0]
click at [517, 558] on icon "button" at bounding box center [516, 559] width 20 height 20
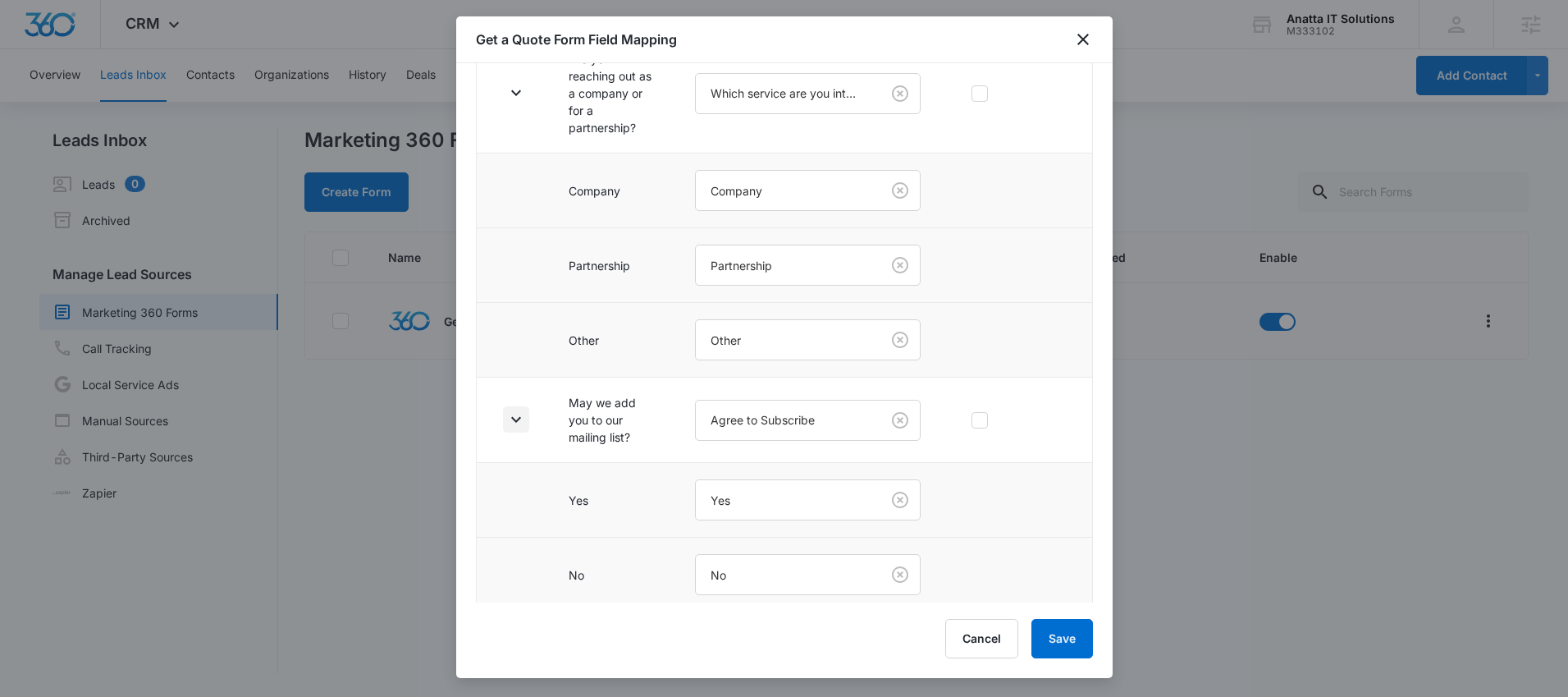
scroll to position [636, 0]
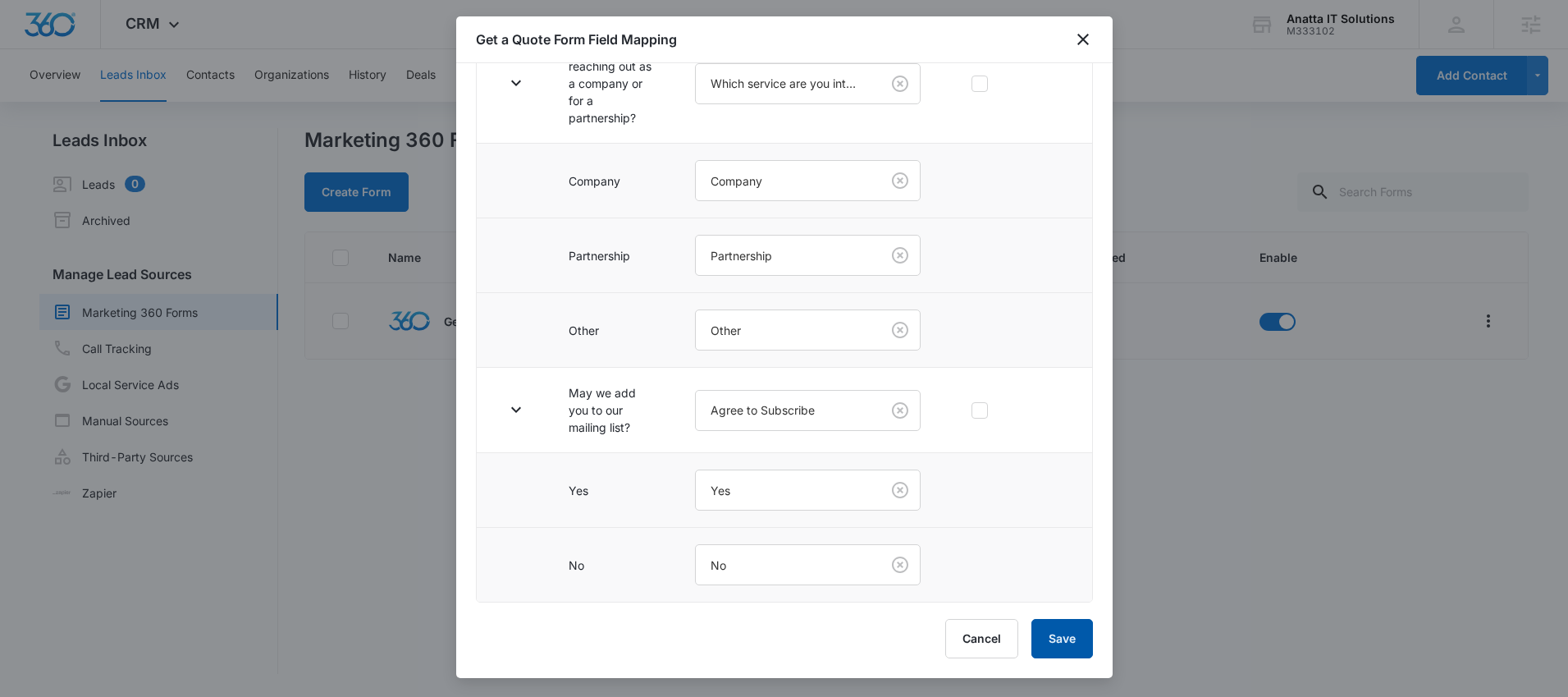
click at [1050, 639] on button "Save" at bounding box center [1062, 639] width 61 height 39
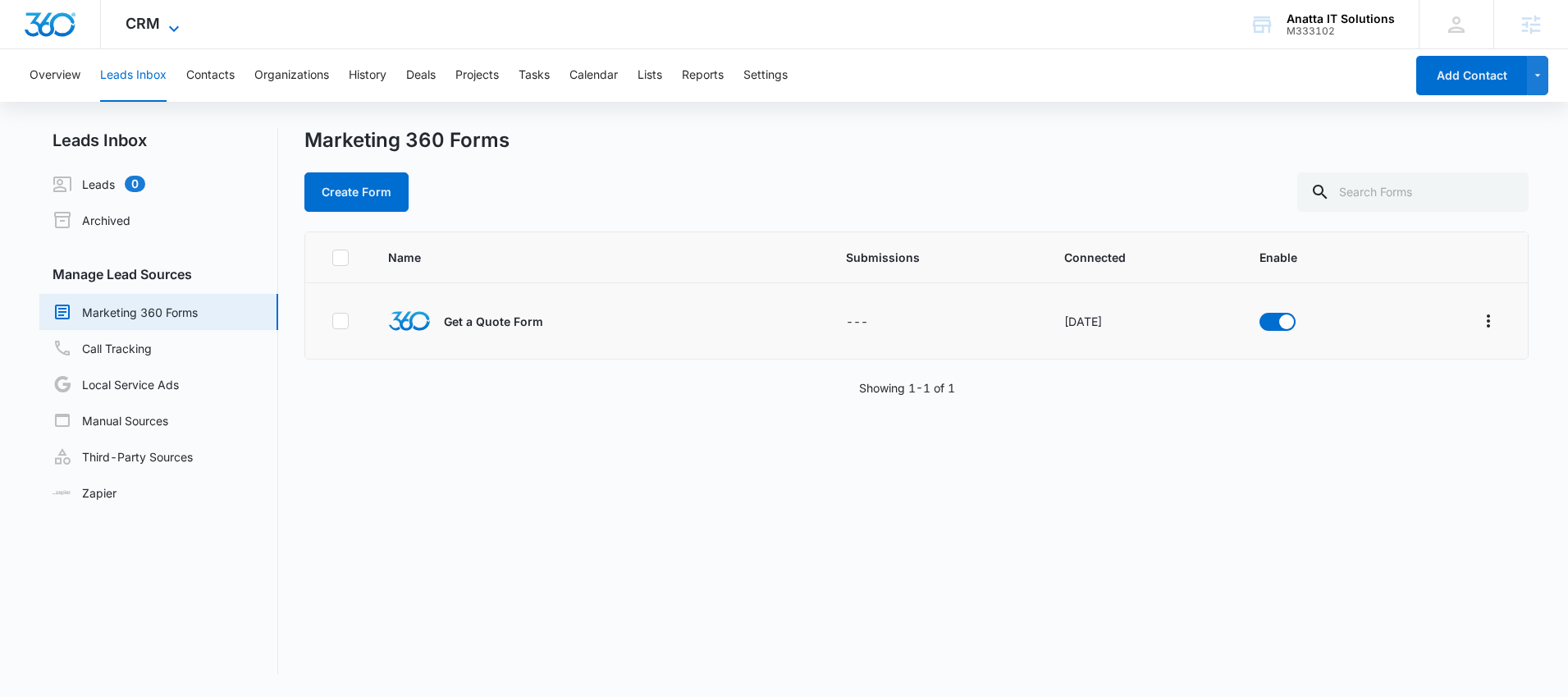
click at [172, 20] on icon at bounding box center [173, 28] width 20 height 20
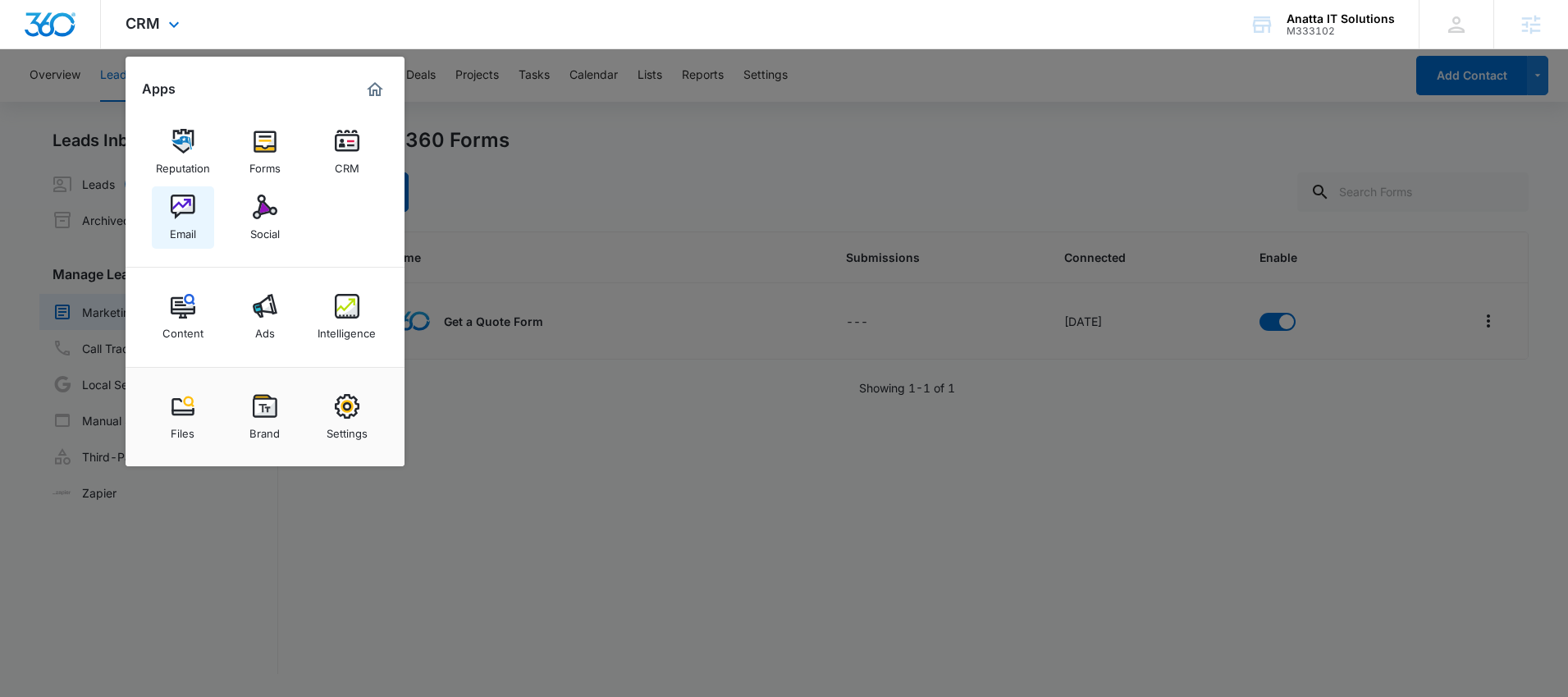
click at [201, 220] on link "Email" at bounding box center [183, 217] width 62 height 62
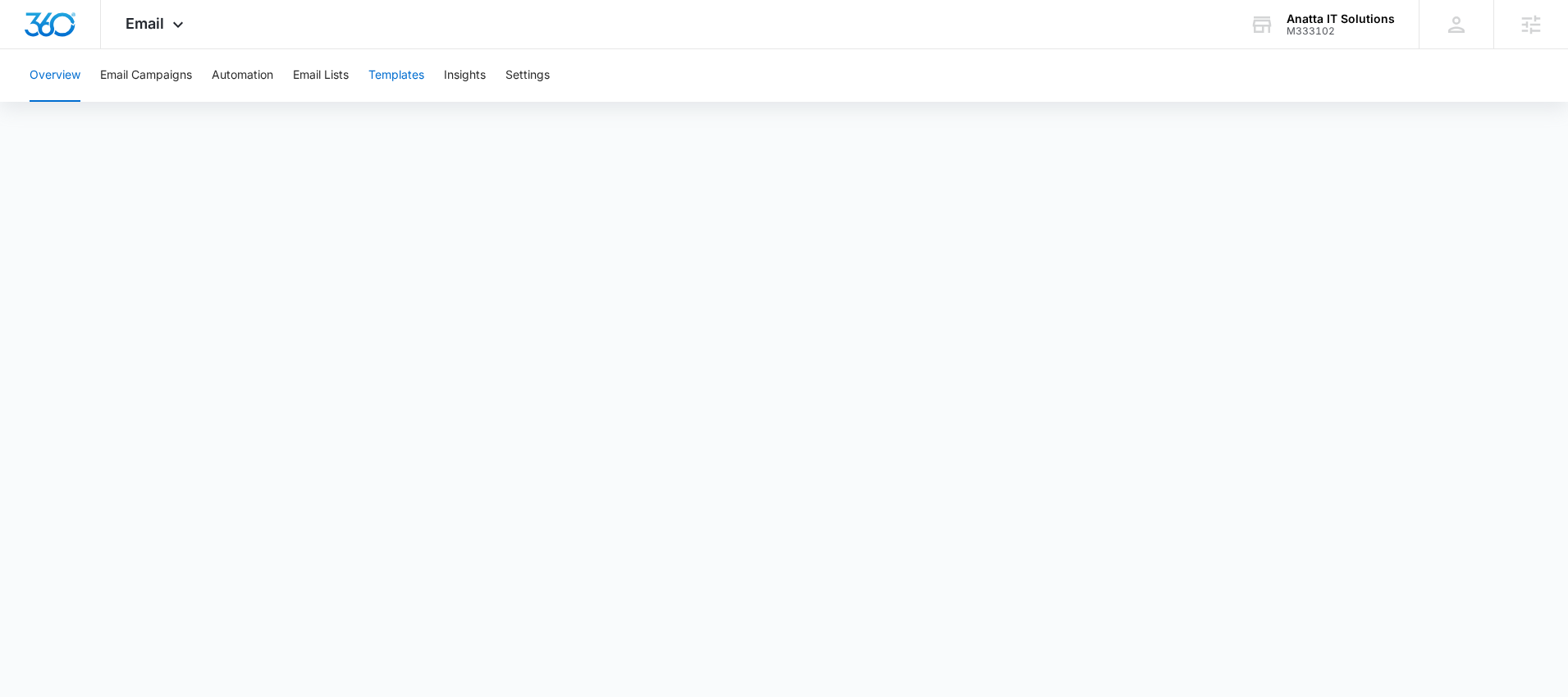
click at [395, 81] on button "Templates" at bounding box center [396, 76] width 55 height 53
click at [260, 68] on button "Automation" at bounding box center [242, 76] width 61 height 53
